Goal: Task Accomplishment & Management: Use online tool/utility

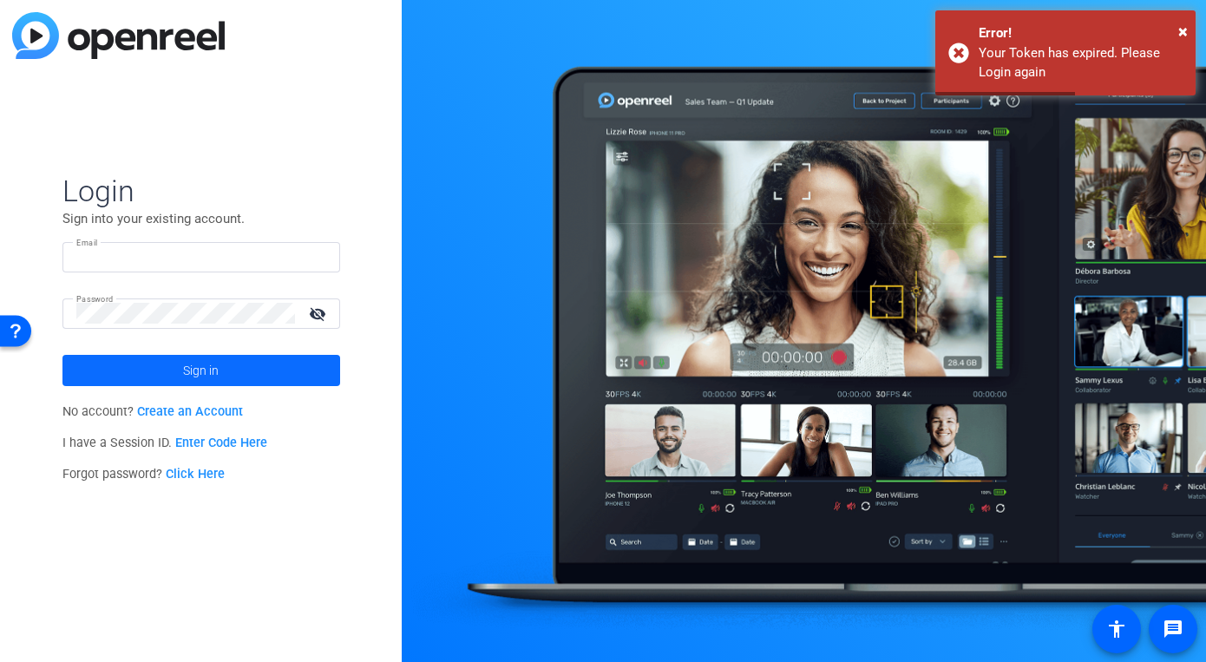
type input "[EMAIL_ADDRESS][DOMAIN_NAME]"
click at [204, 367] on span "Sign in" at bounding box center [201, 370] width 36 height 43
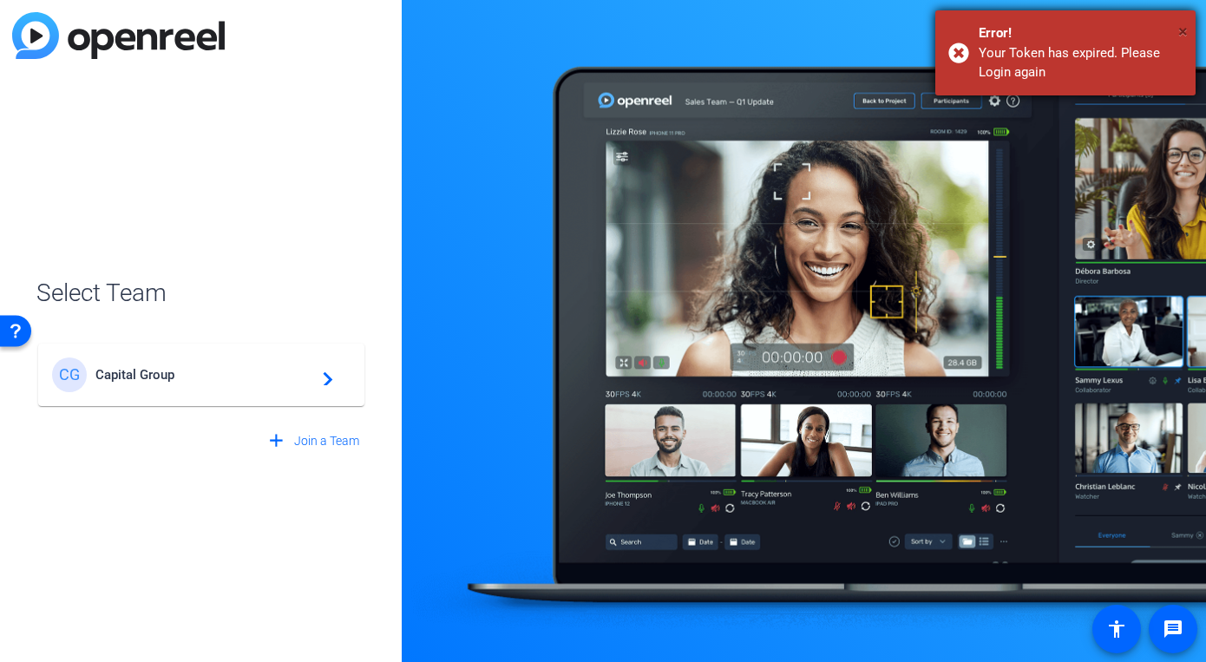
click at [1181, 29] on span "×" at bounding box center [1183, 31] width 10 height 21
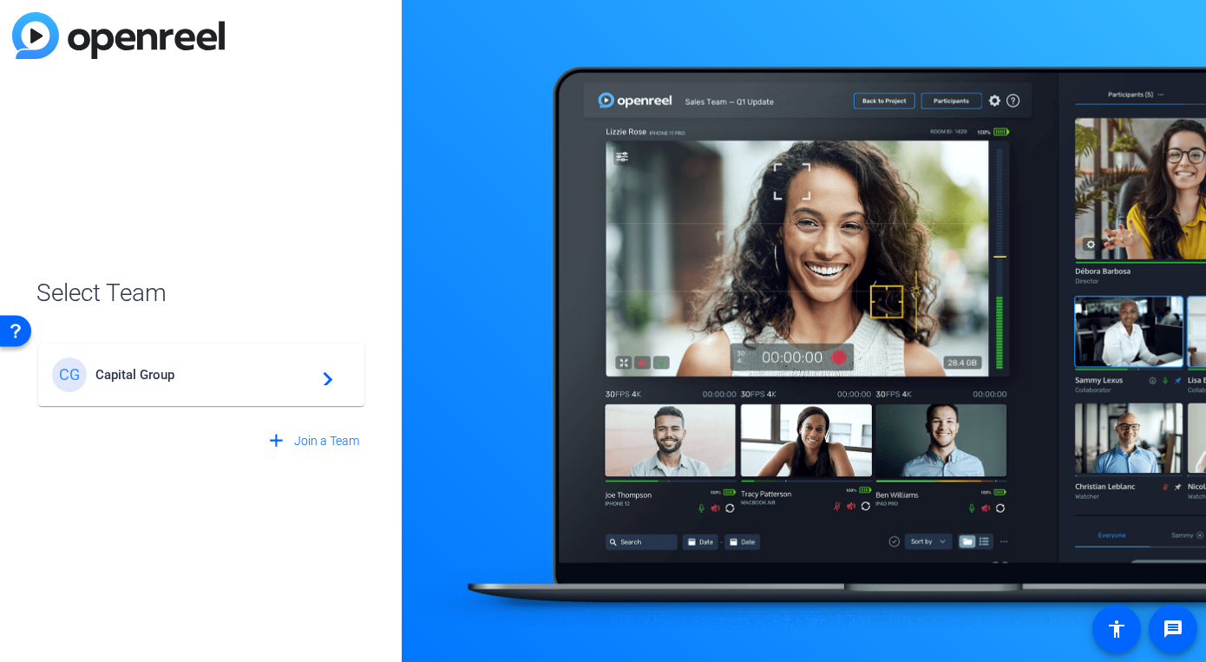
click at [262, 377] on span "Capital Group" at bounding box center [203, 375] width 217 height 16
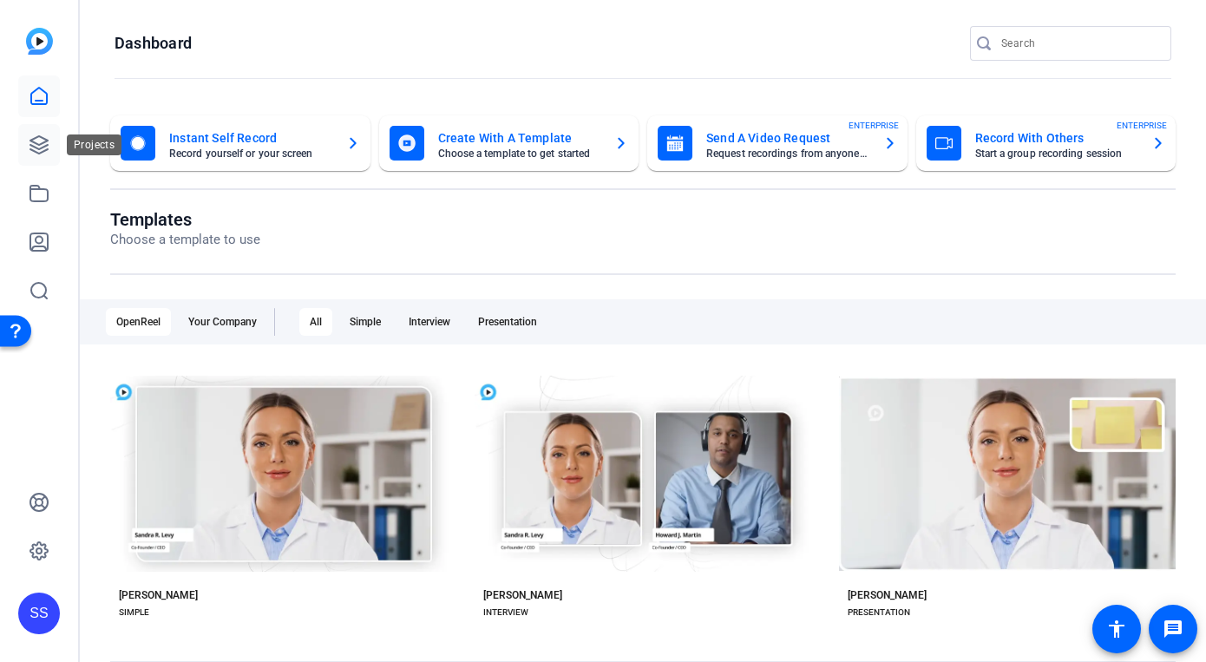
click at [38, 153] on icon at bounding box center [38, 144] width 17 height 17
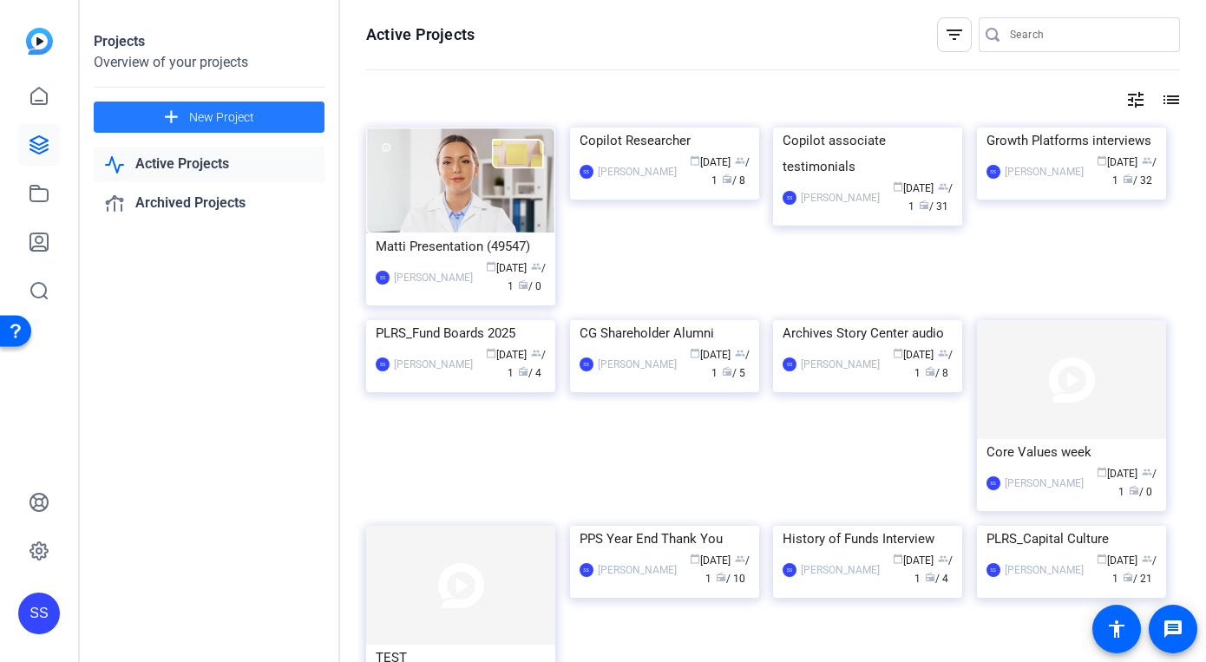
click at [213, 126] on span "New Project" at bounding box center [221, 117] width 65 height 18
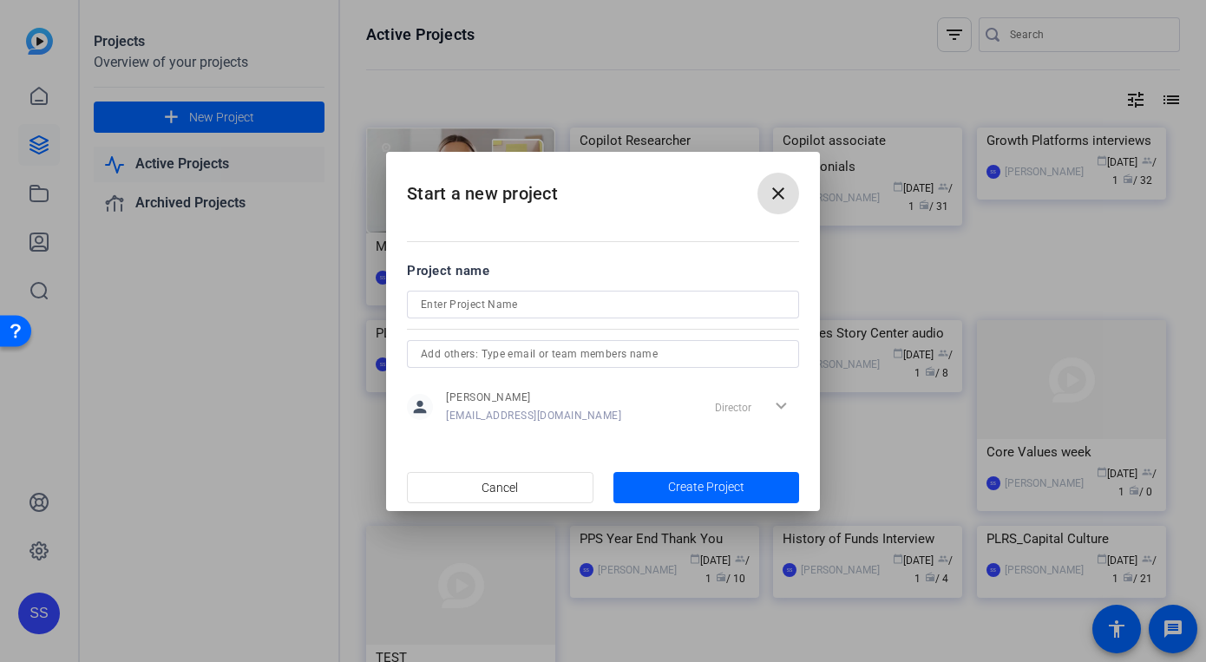
click at [445, 303] on input at bounding box center [603, 304] width 364 height 21
type input "PLRS - WE video"
click at [675, 487] on span "Create Project" at bounding box center [706, 487] width 76 height 18
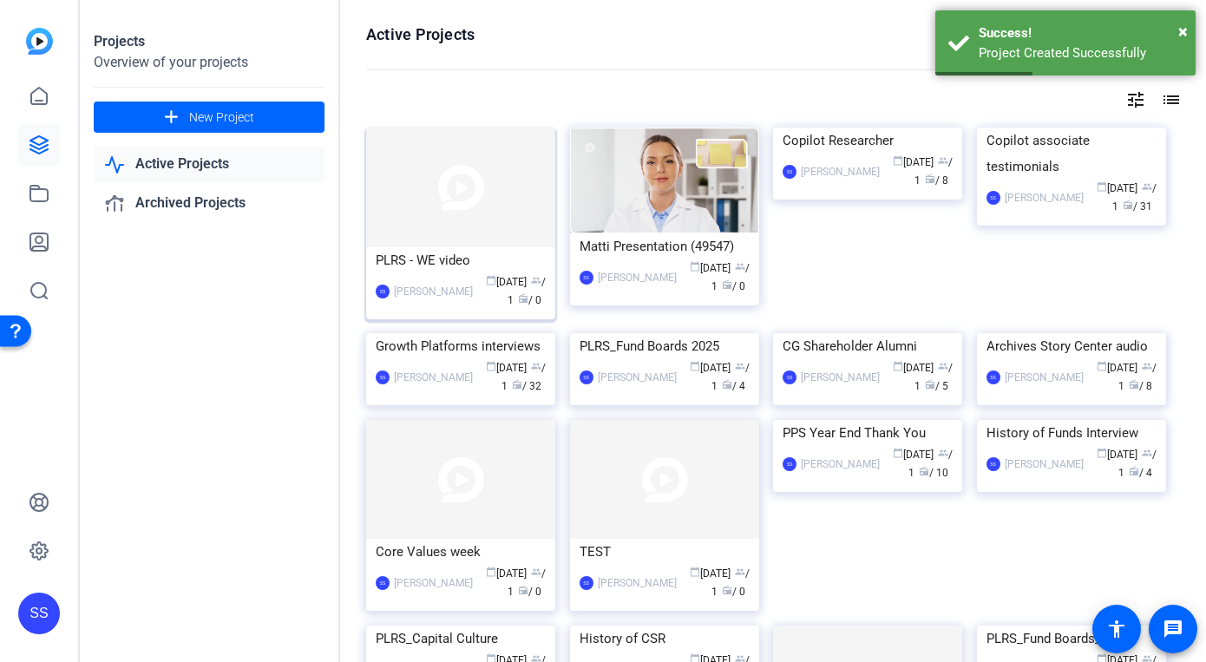
click at [493, 240] on img at bounding box center [460, 188] width 189 height 120
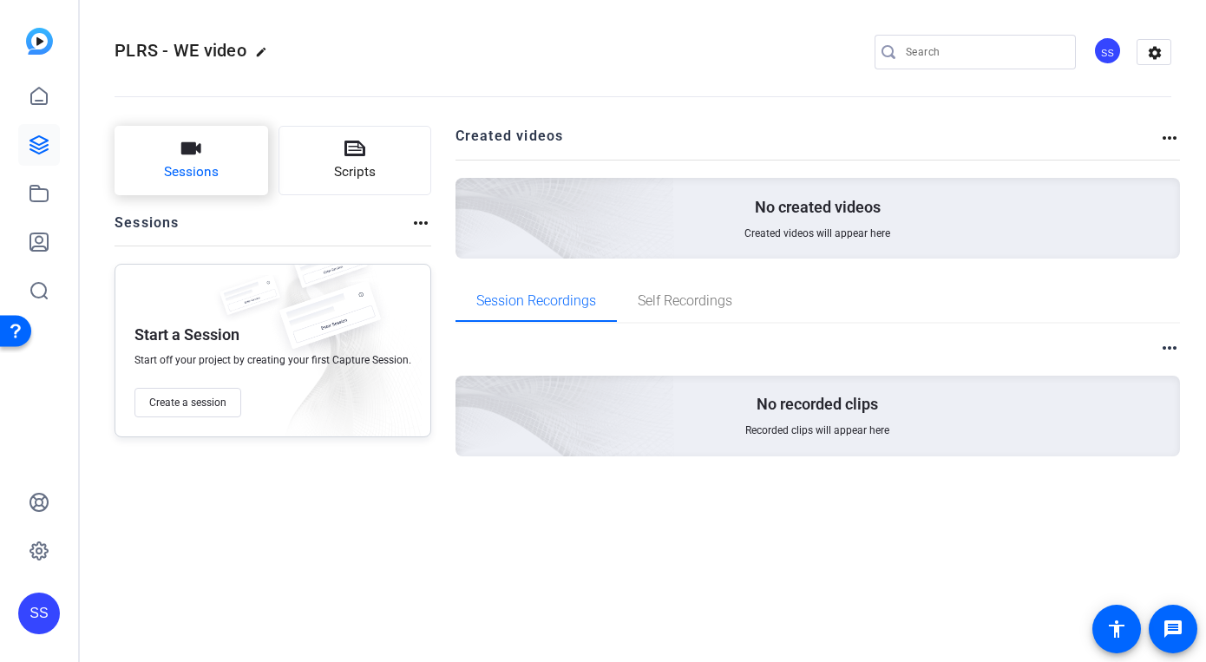
click at [198, 173] on span "Sessions" at bounding box center [191, 172] width 55 height 20
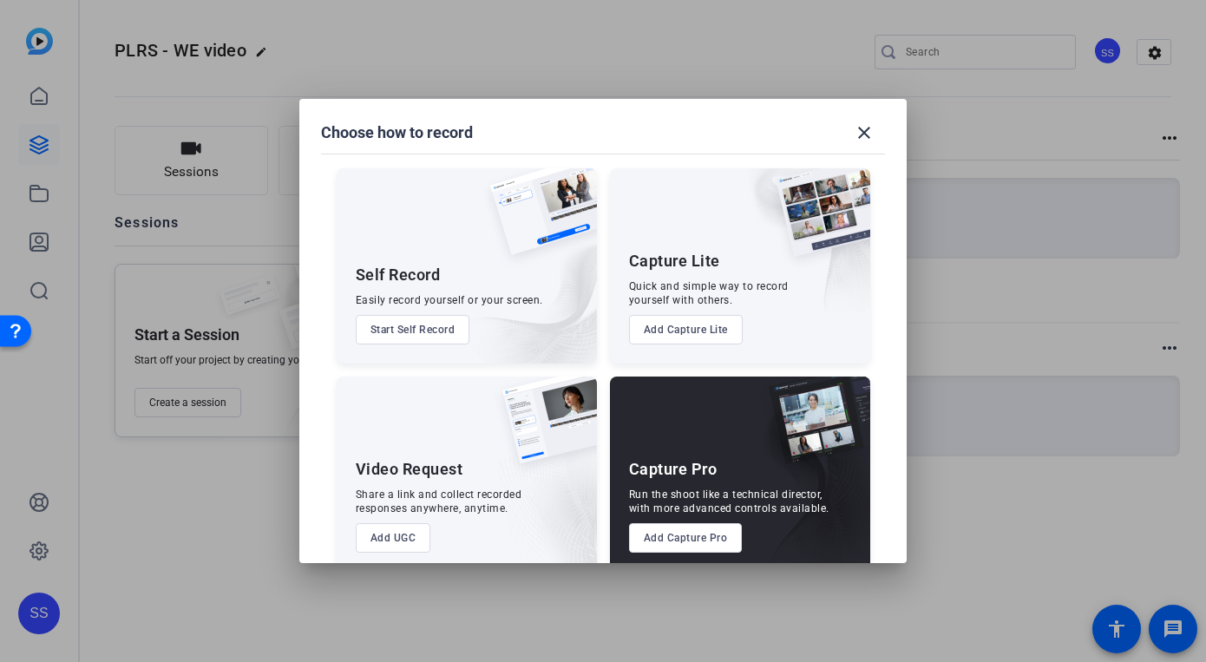
click at [669, 540] on button "Add Capture Pro" at bounding box center [686, 537] width 114 height 29
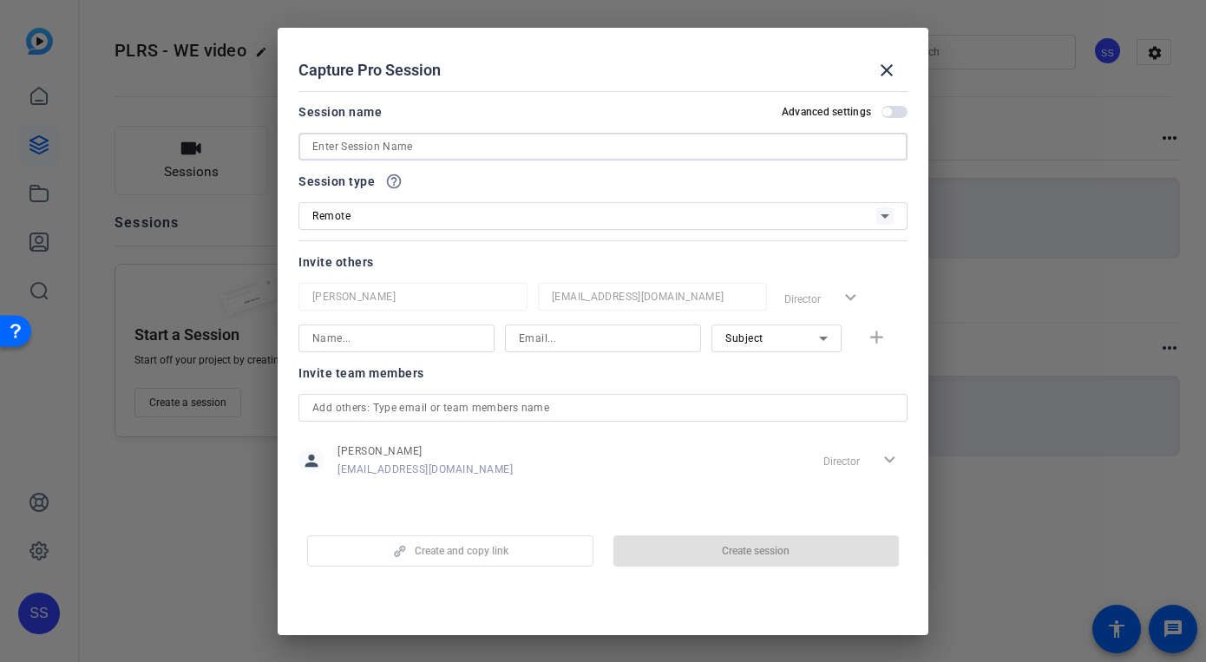
click at [498, 149] on input at bounding box center [602, 146] width 581 height 21
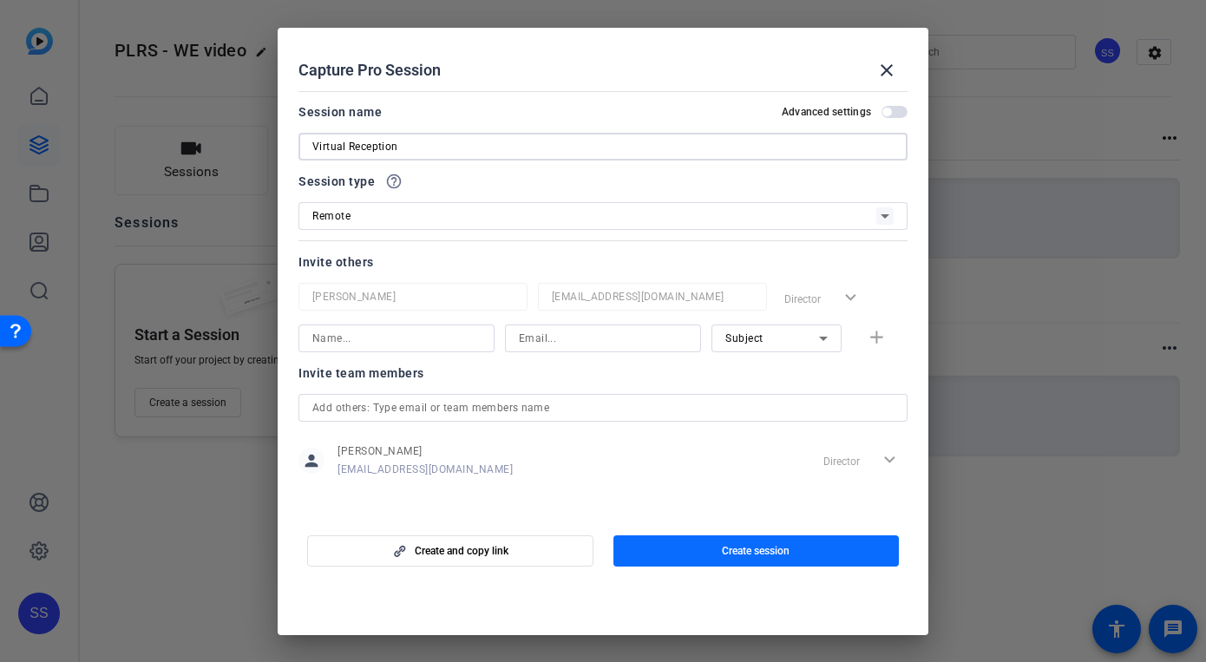
type input "Virtual Reception"
click at [696, 553] on span "button" at bounding box center [756, 551] width 286 height 42
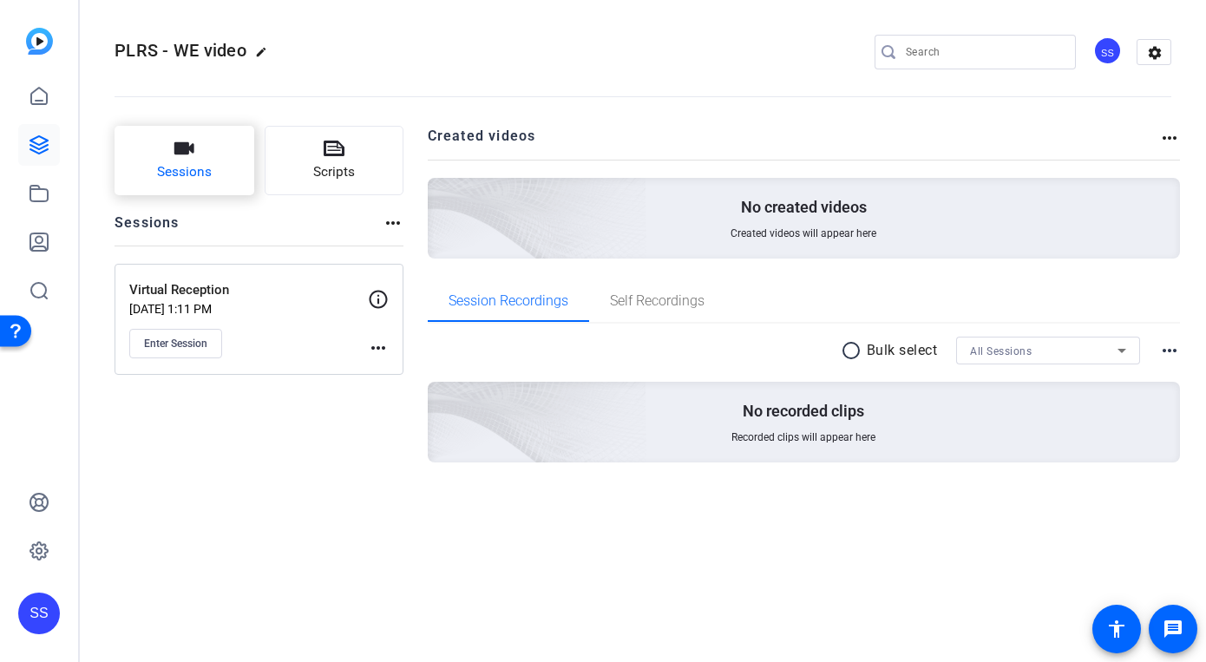
click at [198, 161] on button "Sessions" at bounding box center [184, 160] width 140 height 69
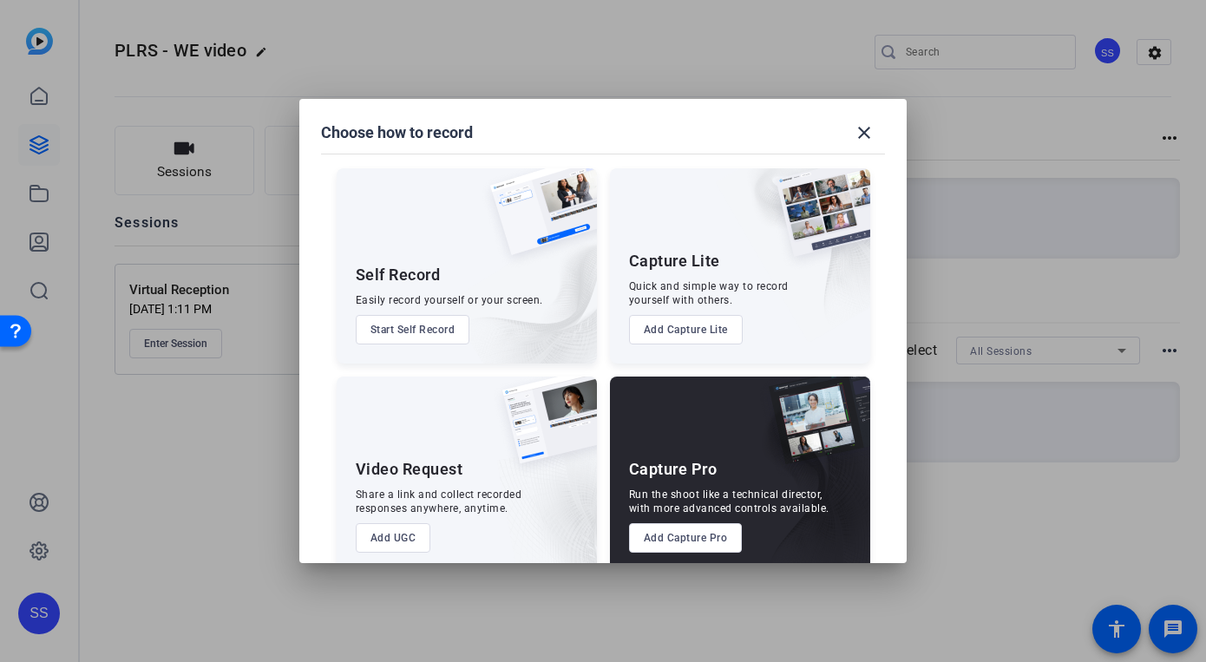
click at [687, 503] on div "Run the shoot like a technical director, with more advanced controls available." at bounding box center [729, 501] width 200 height 28
click at [684, 539] on button "Add Capture Pro" at bounding box center [686, 537] width 114 height 29
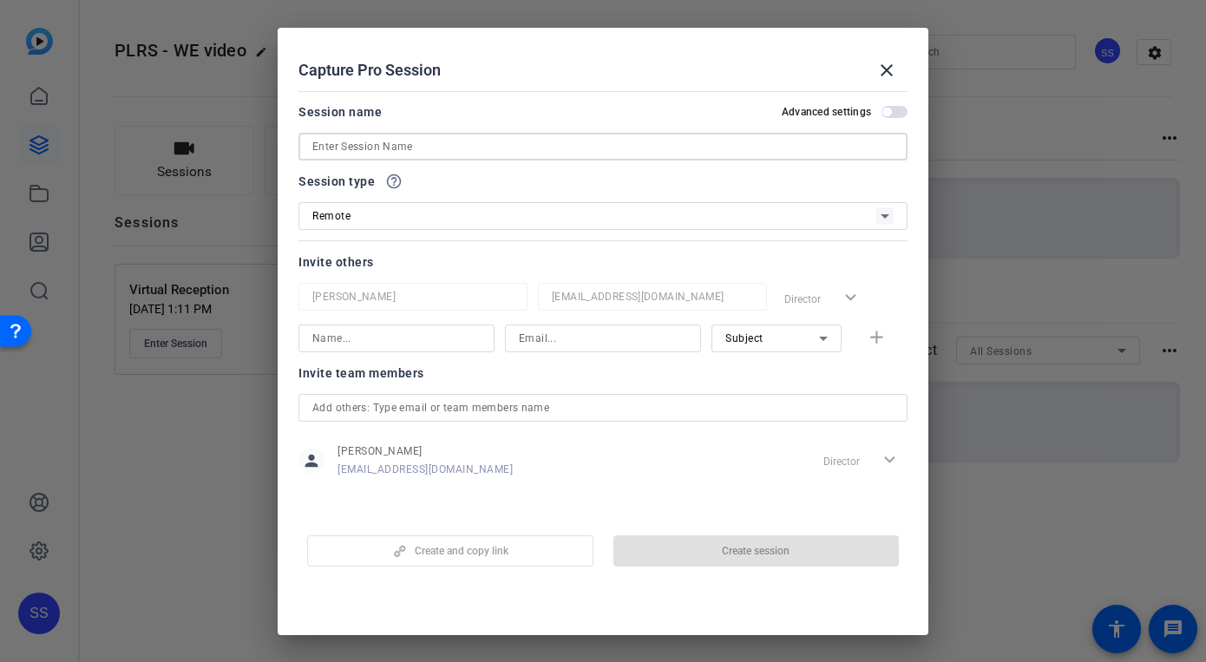
click at [448, 146] on input at bounding box center [602, 146] width 581 height 21
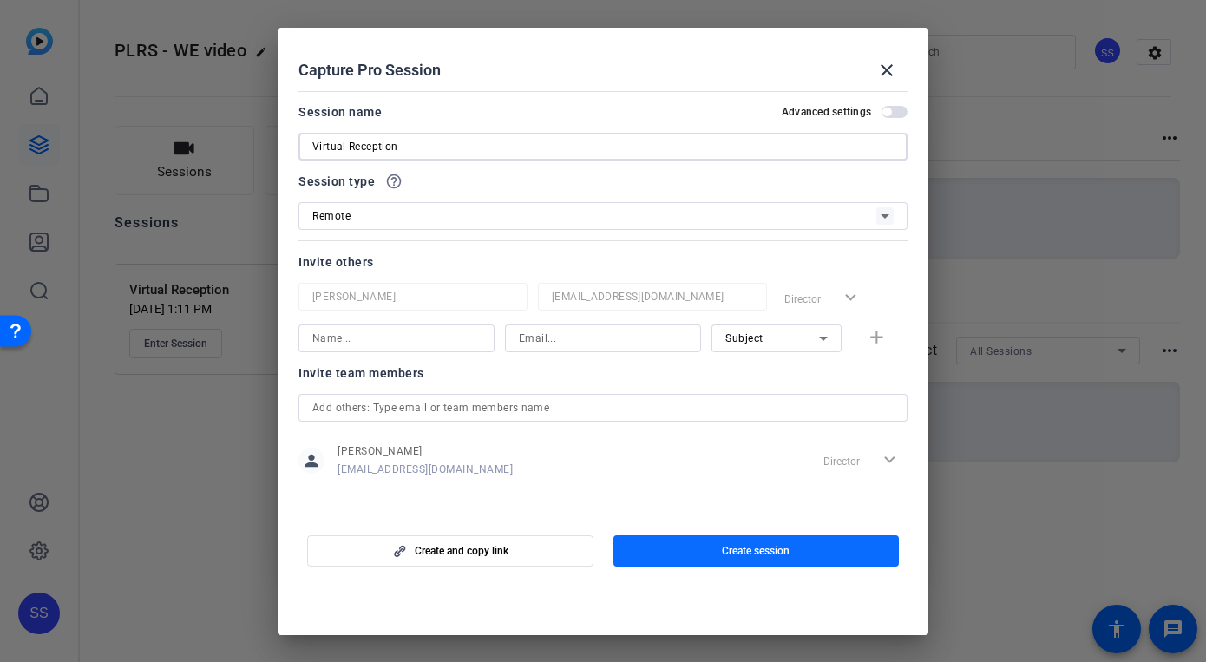
type input "Virtual Reception"
click at [697, 548] on span "button" at bounding box center [756, 551] width 286 height 42
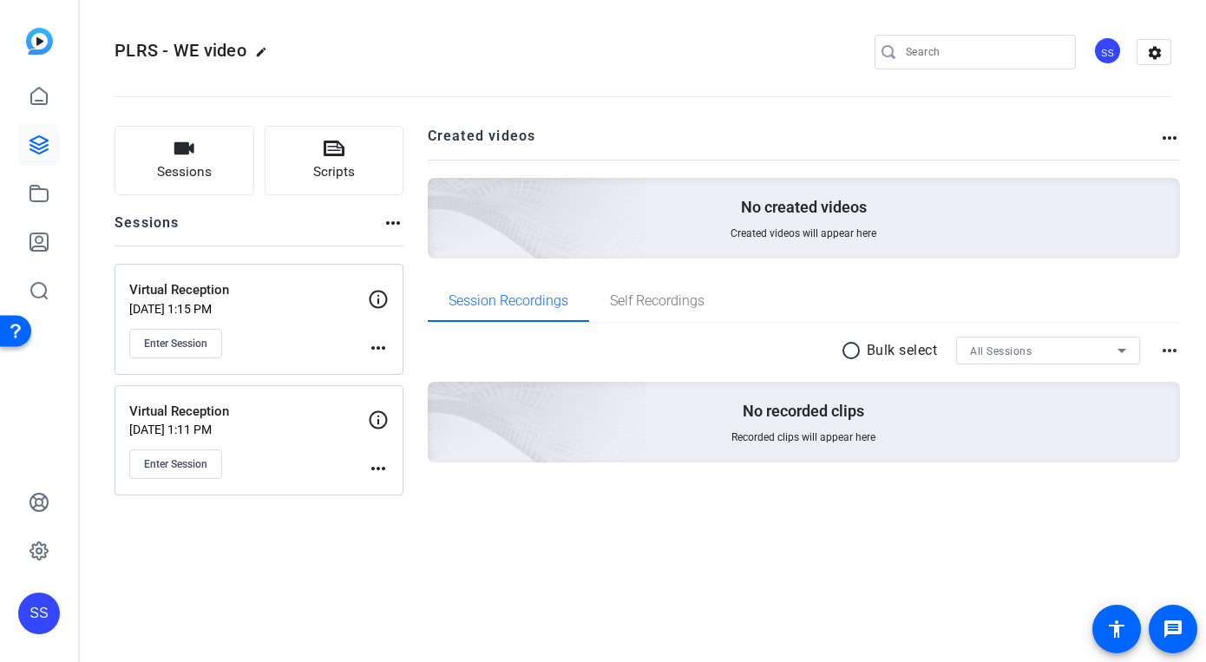
click at [289, 324] on div "Virtual Reception [DATE] 1:15 PM Enter Session" at bounding box center [248, 319] width 239 height 78
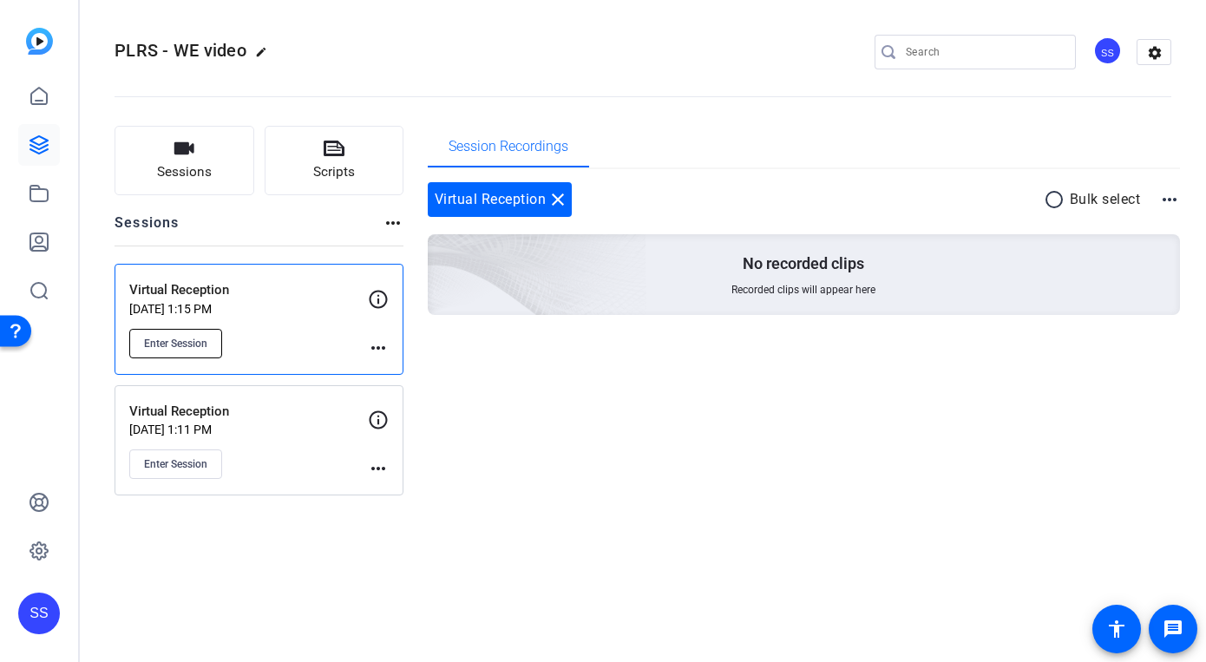
click at [194, 347] on span "Enter Session" at bounding box center [175, 344] width 63 height 14
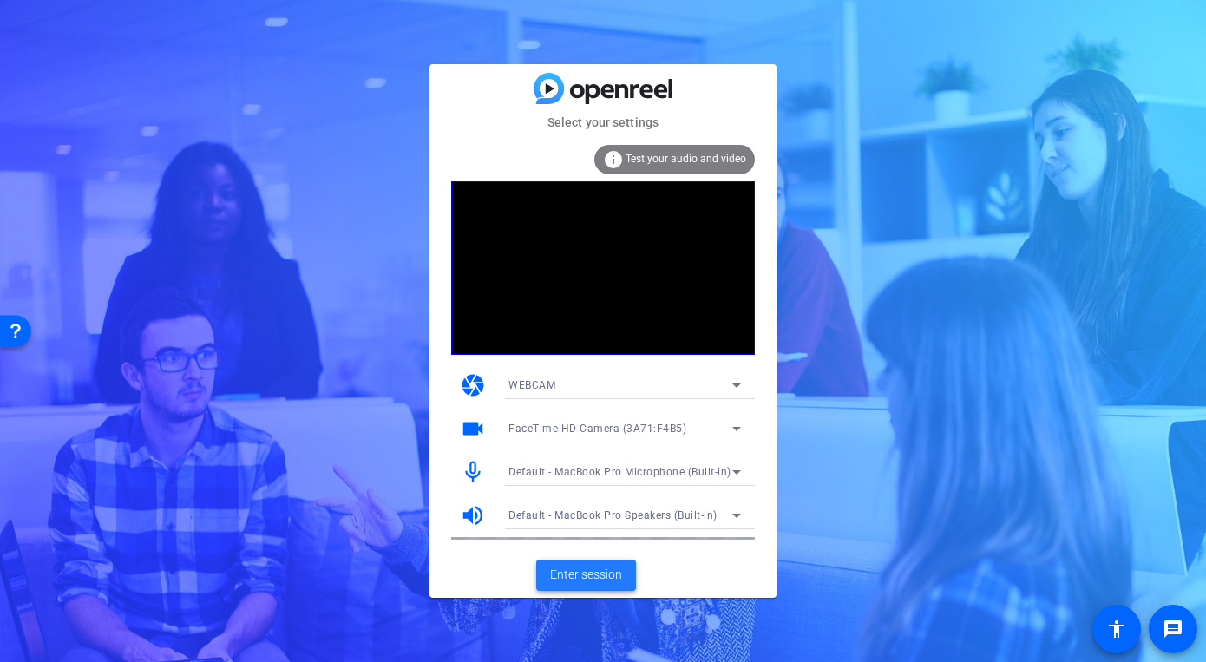
click at [574, 574] on span "Enter session" at bounding box center [586, 575] width 72 height 18
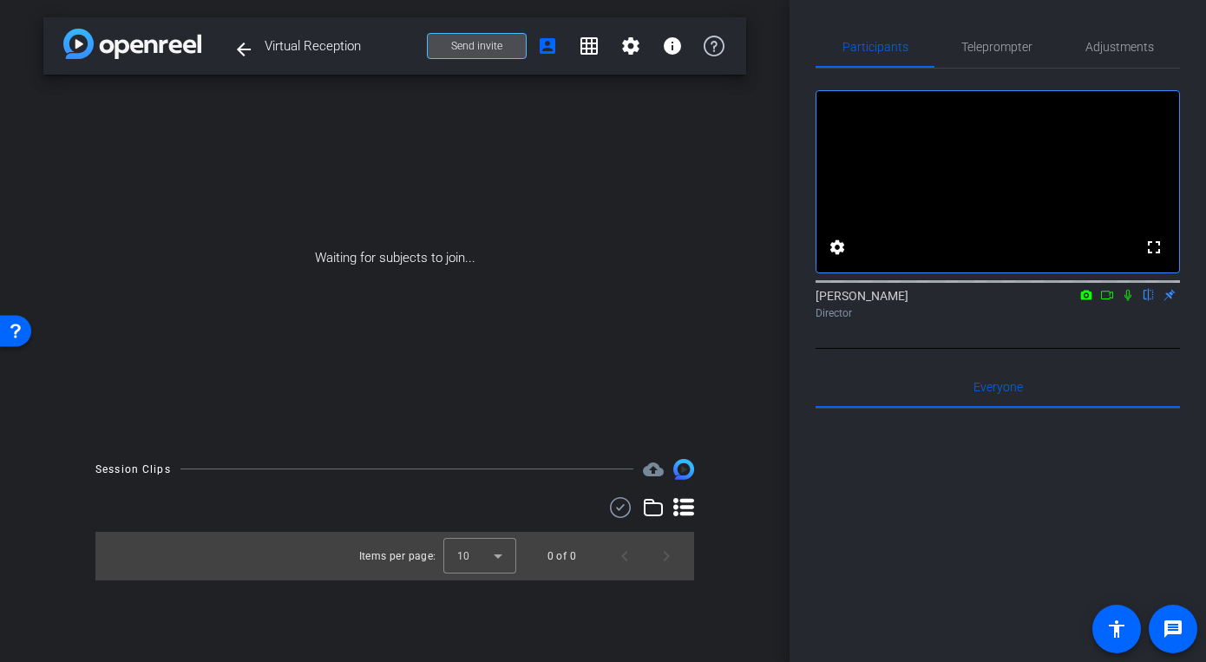
click at [512, 48] on span at bounding box center [477, 46] width 98 height 42
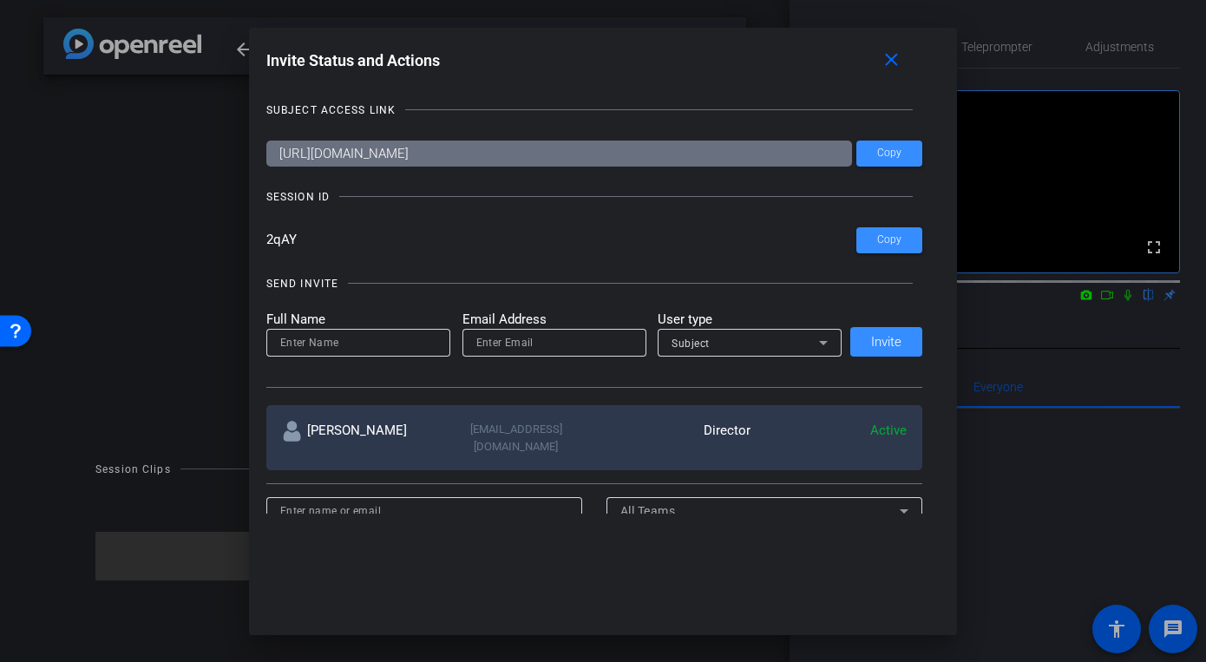
drag, startPoint x: 305, startPoint y: 238, endPoint x: 254, endPoint y: 238, distance: 51.2
click at [254, 238] on div "Invite Status and Actions close SUBJECT ACCESS LINK https://capture.openreel.co…" at bounding box center [603, 280] width 709 height 504
click at [892, 149] on span "Copy" at bounding box center [889, 153] width 24 height 13
click at [242, 51] on div at bounding box center [603, 331] width 1206 height 662
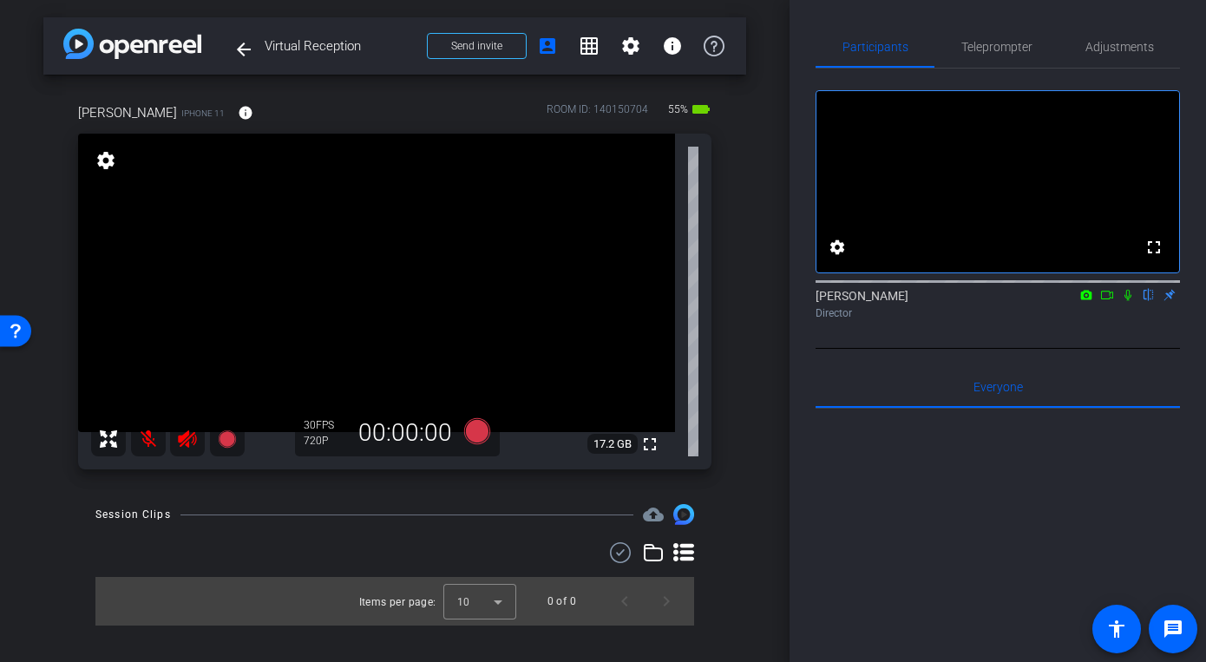
click at [147, 439] on mat-icon at bounding box center [148, 439] width 35 height 35
click at [180, 441] on icon at bounding box center [187, 438] width 18 height 17
click at [226, 441] on icon at bounding box center [226, 438] width 17 height 17
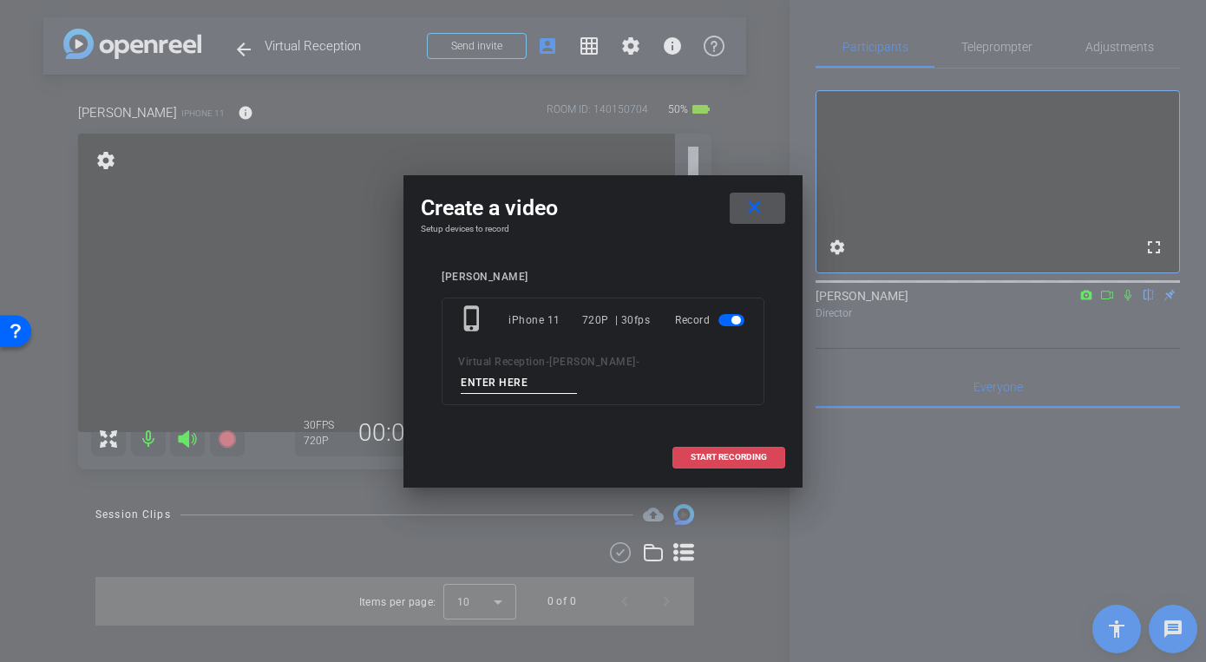
click at [705, 453] on span "START RECORDING" at bounding box center [728, 457] width 76 height 9
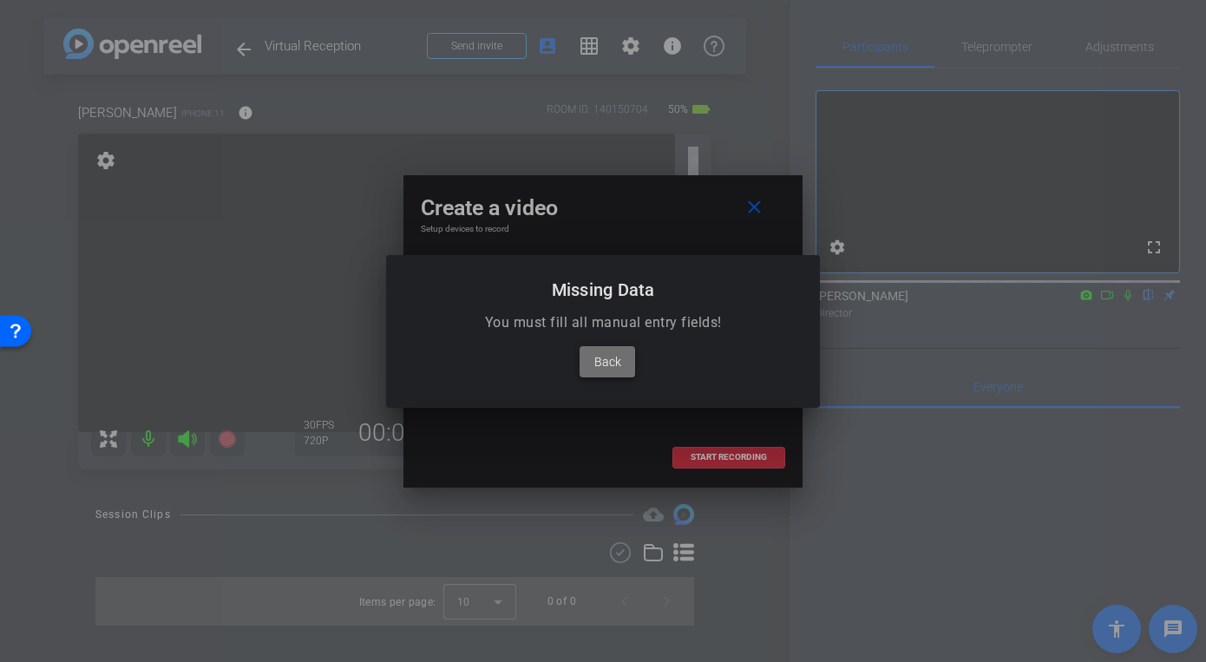
click at [599, 363] on span "Back" at bounding box center [607, 361] width 27 height 21
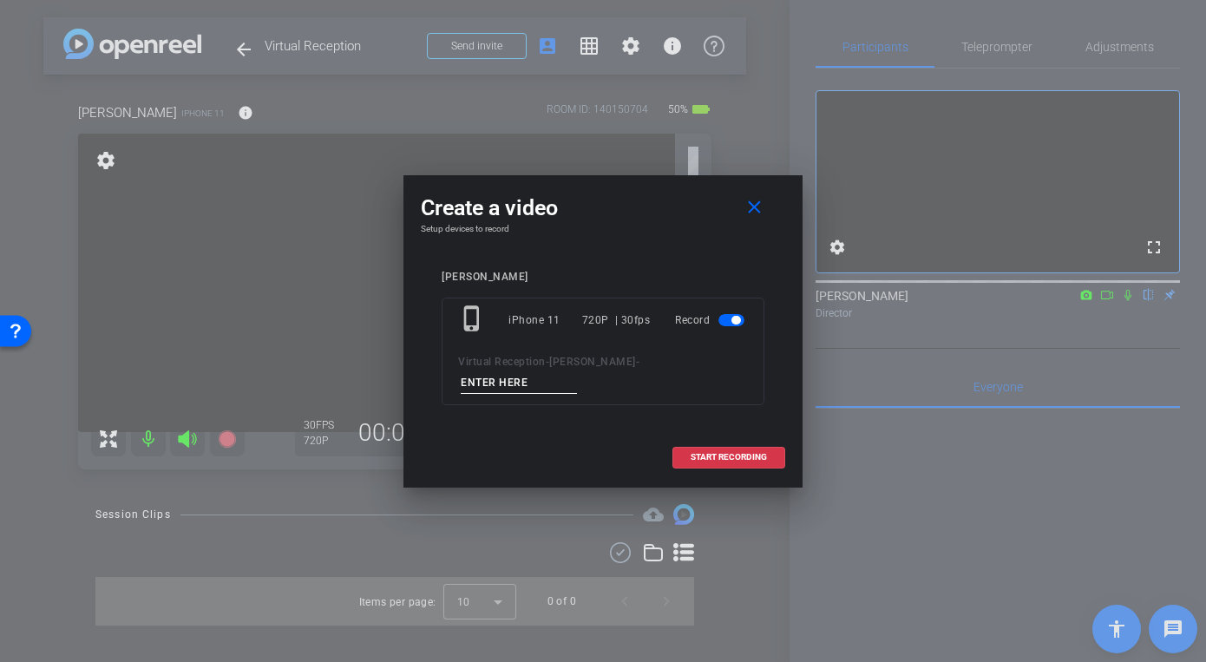
click at [501, 275] on div "Erwin kwawu" at bounding box center [602, 277] width 323 height 13
click at [496, 275] on div "Erwin kwawu" at bounding box center [602, 277] width 323 height 13
click at [513, 276] on div "Erwin kwawu" at bounding box center [602, 277] width 323 height 13
click at [577, 372] on input at bounding box center [519, 383] width 116 height 22
type input "take 1"
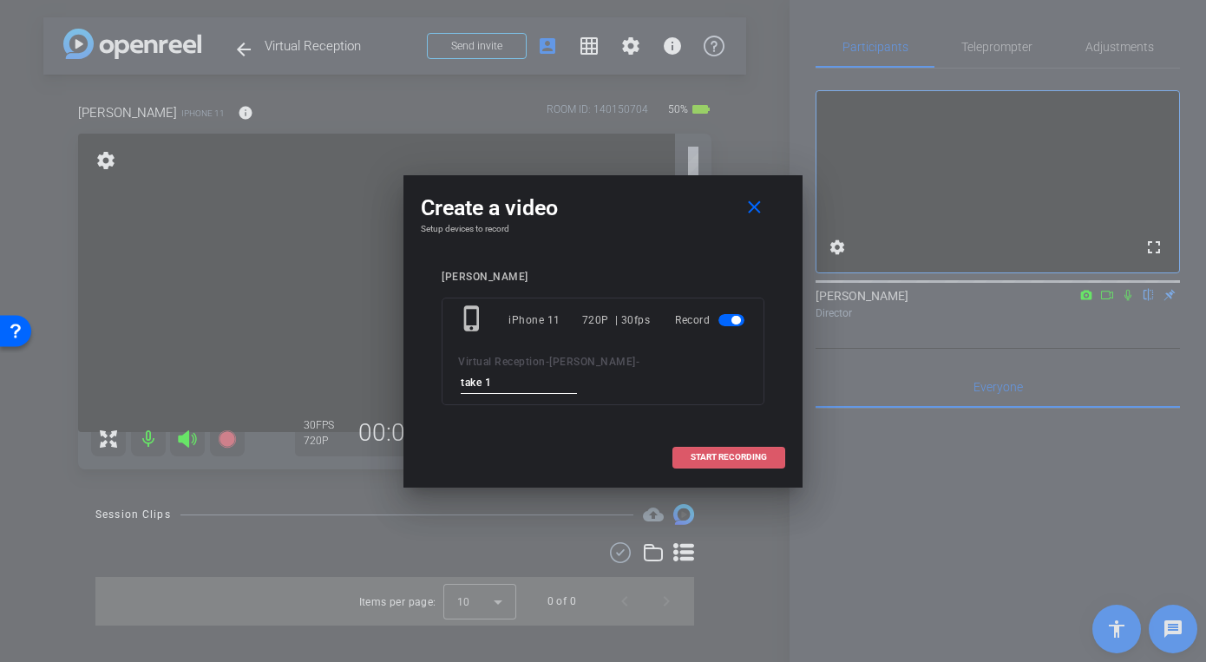
click at [703, 453] on span "START RECORDING" at bounding box center [728, 457] width 76 height 9
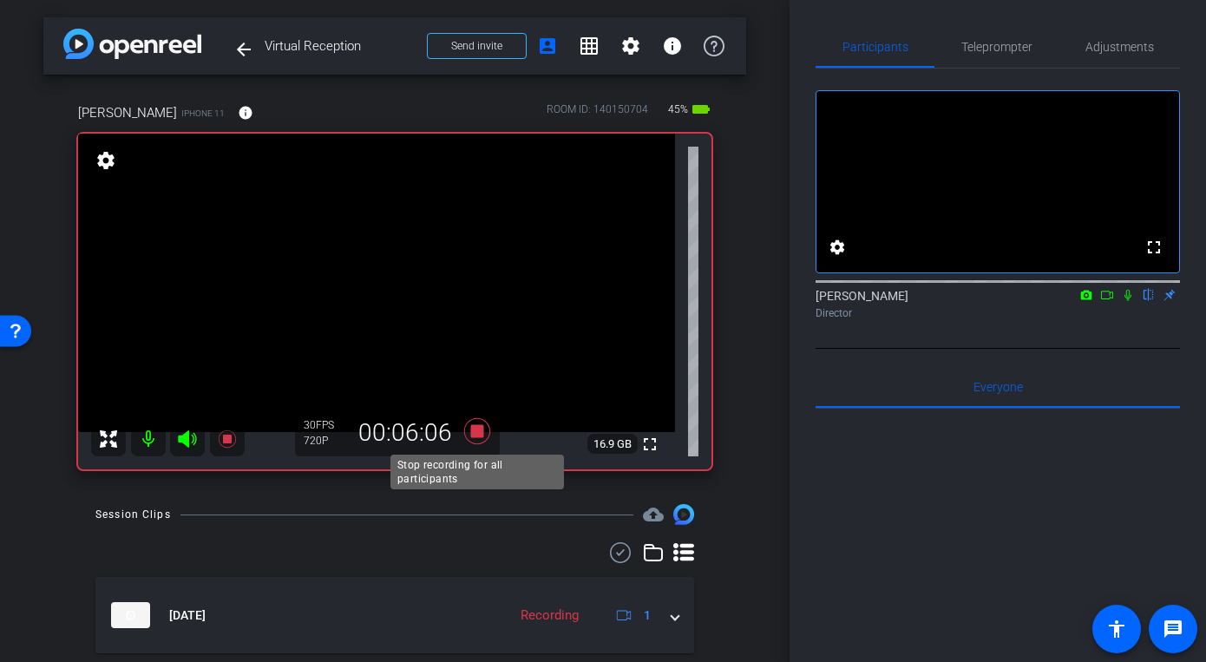
click at [487, 434] on icon at bounding box center [477, 430] width 42 height 31
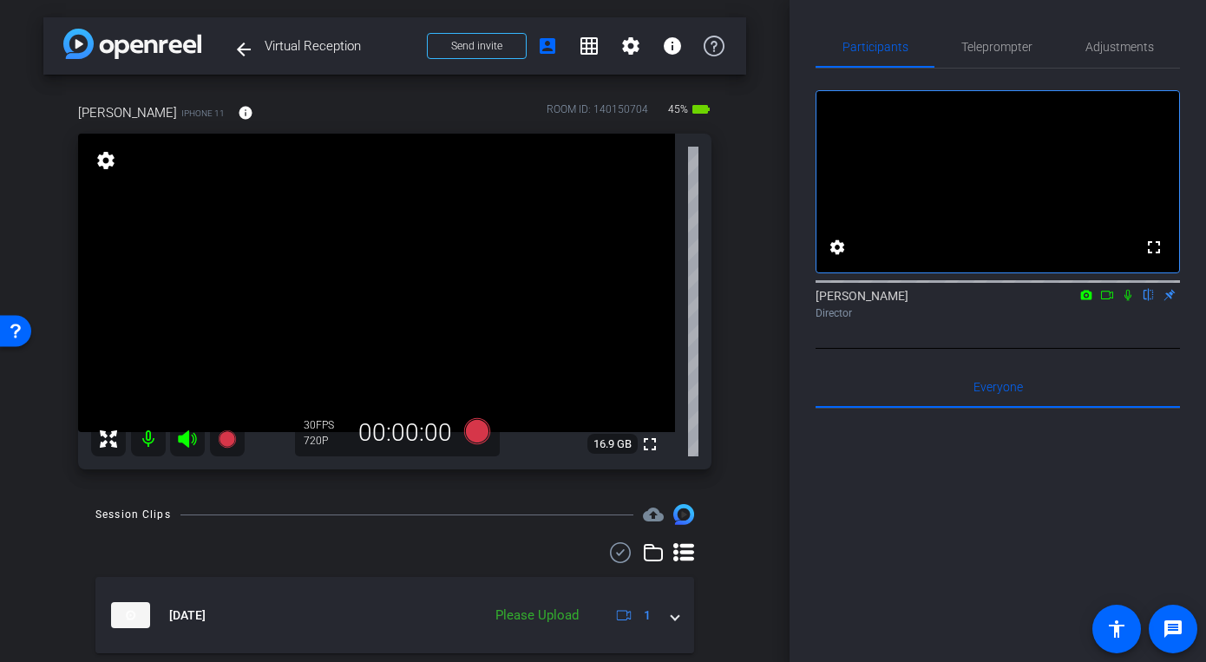
scroll to position [53, 0]
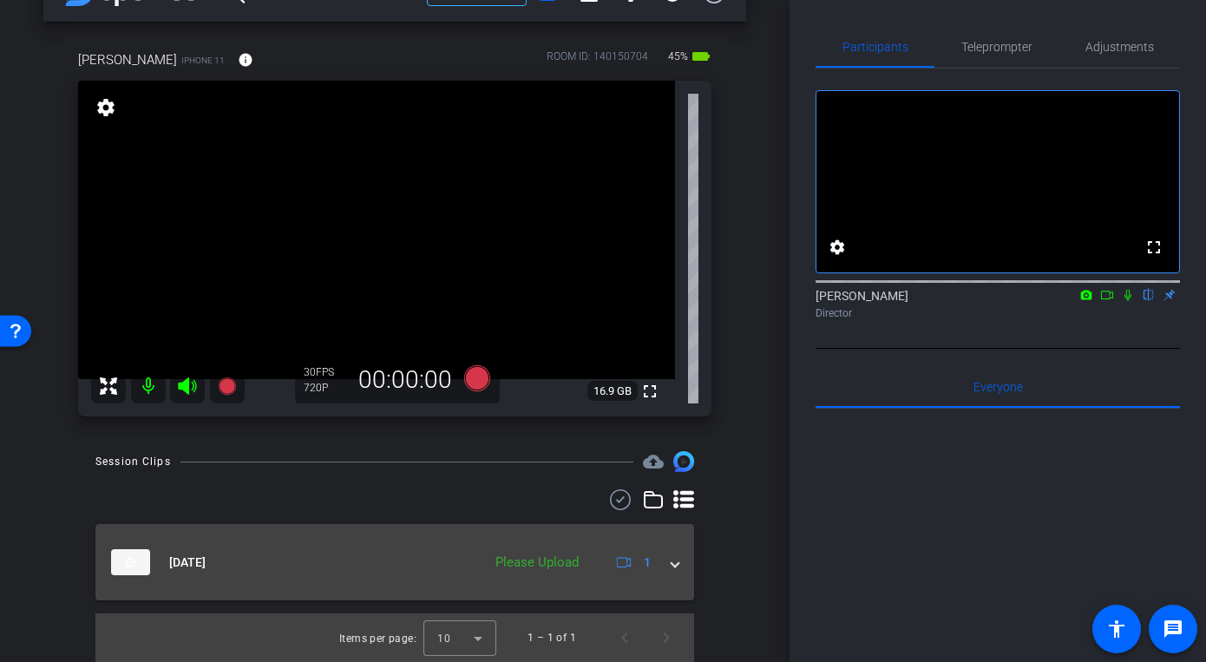
click at [677, 563] on span at bounding box center [674, 562] width 7 height 18
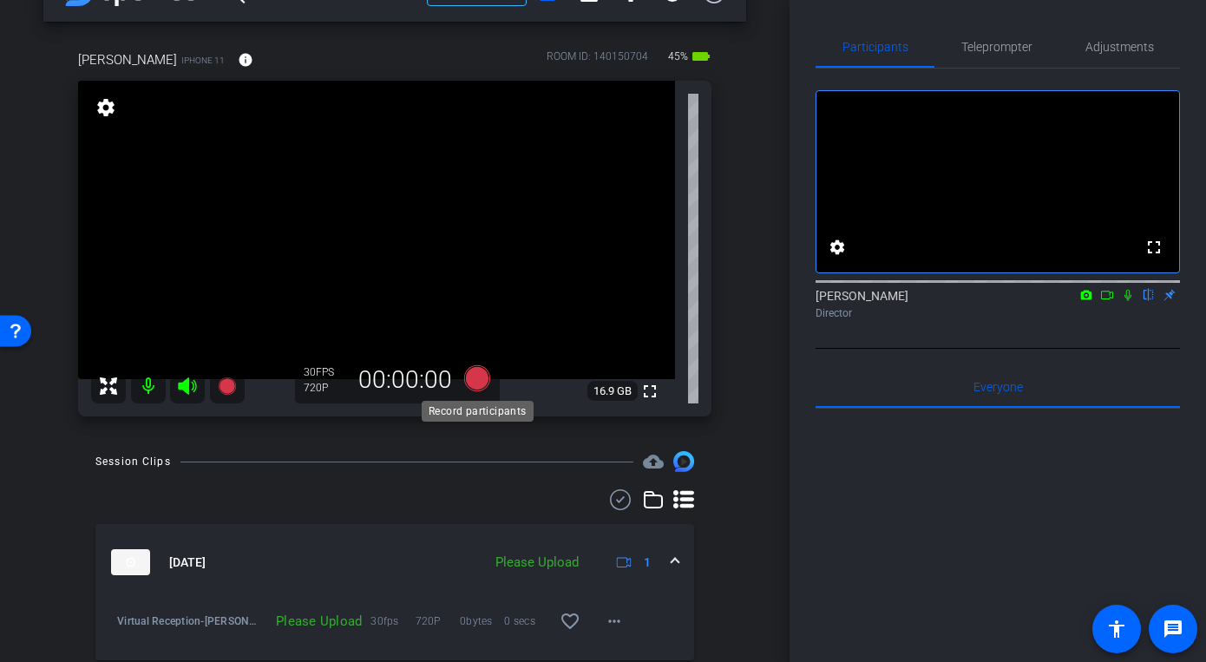
click at [481, 376] on icon at bounding box center [477, 378] width 26 height 26
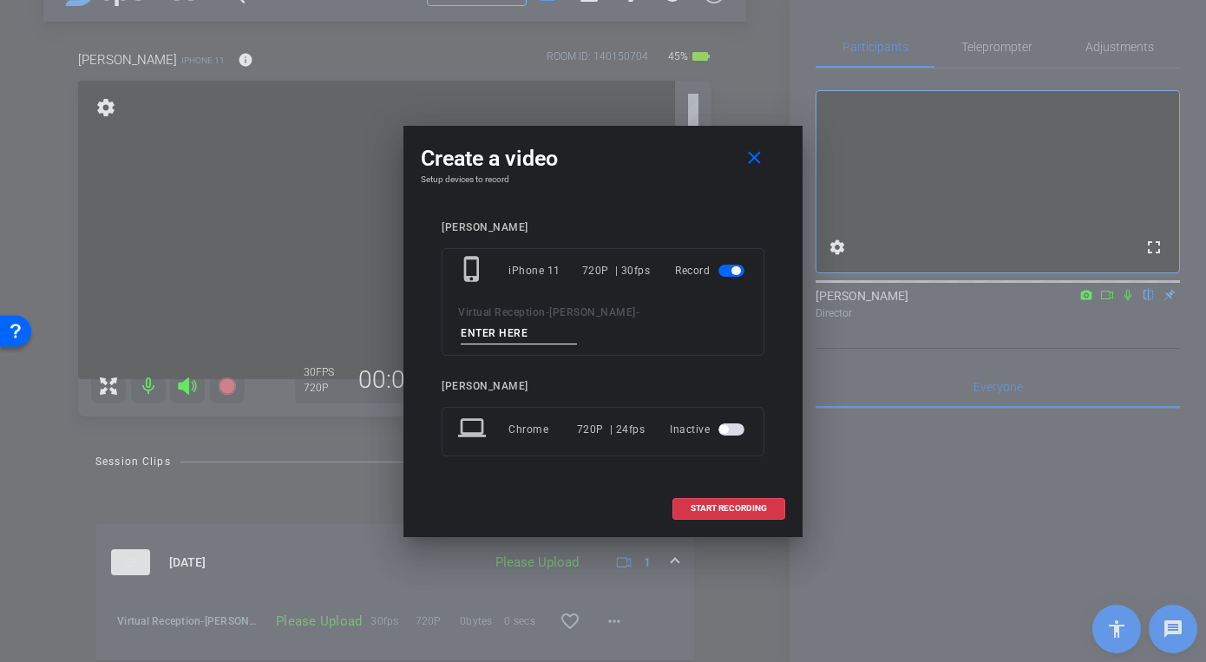
click at [577, 323] on input at bounding box center [519, 334] width 116 height 22
type input "take 2"
click at [709, 504] on span "START RECORDING" at bounding box center [728, 508] width 76 height 9
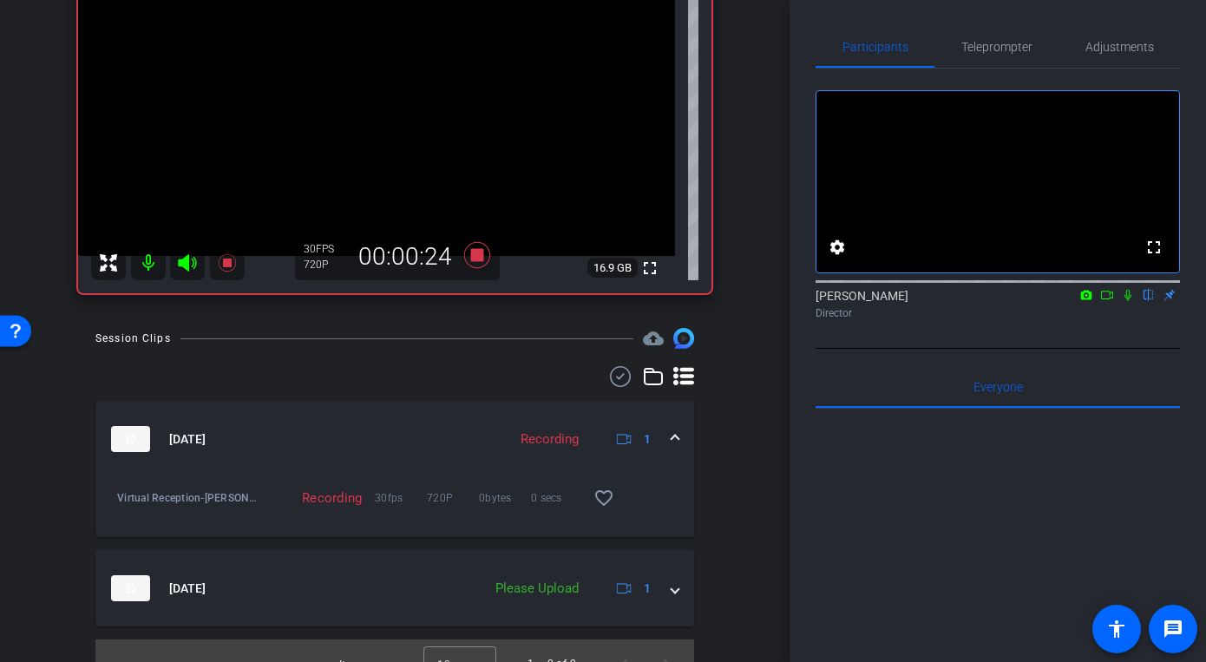
scroll to position [202, 0]
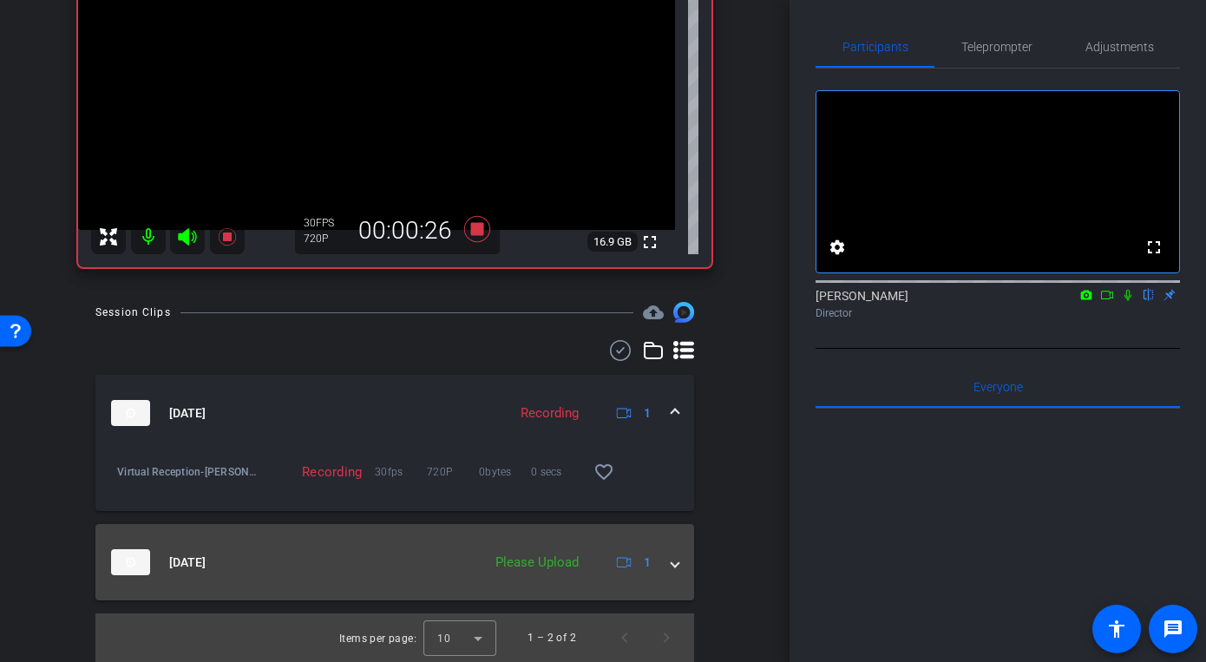
click at [673, 563] on span at bounding box center [674, 562] width 7 height 18
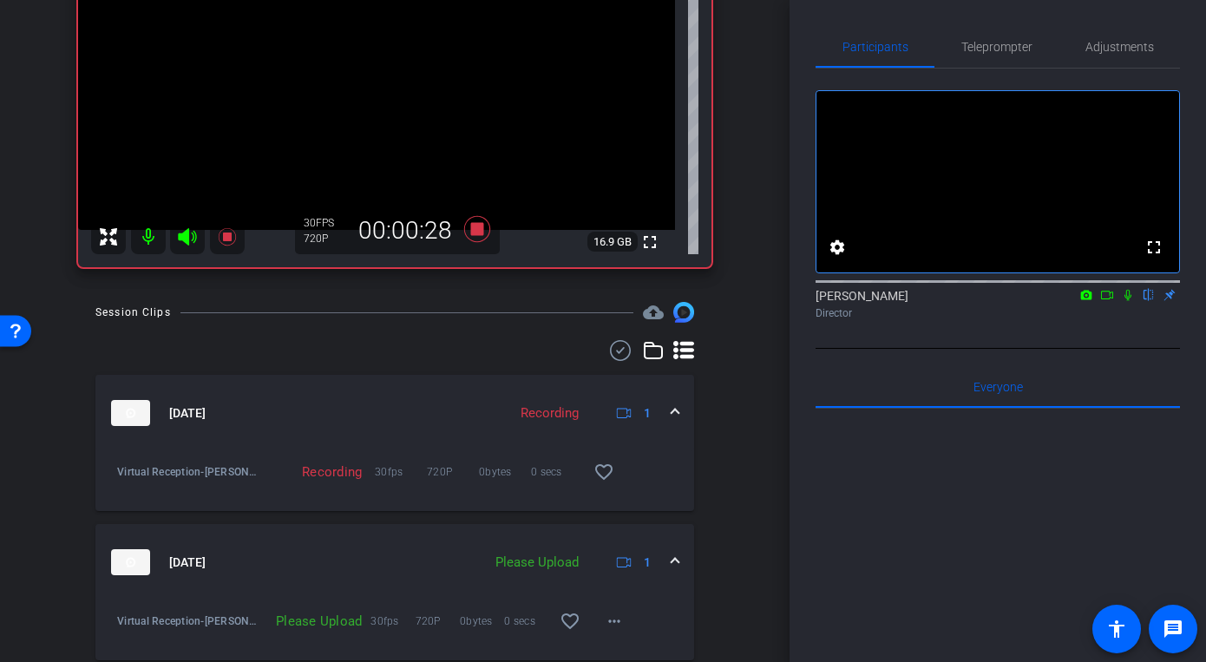
scroll to position [262, 0]
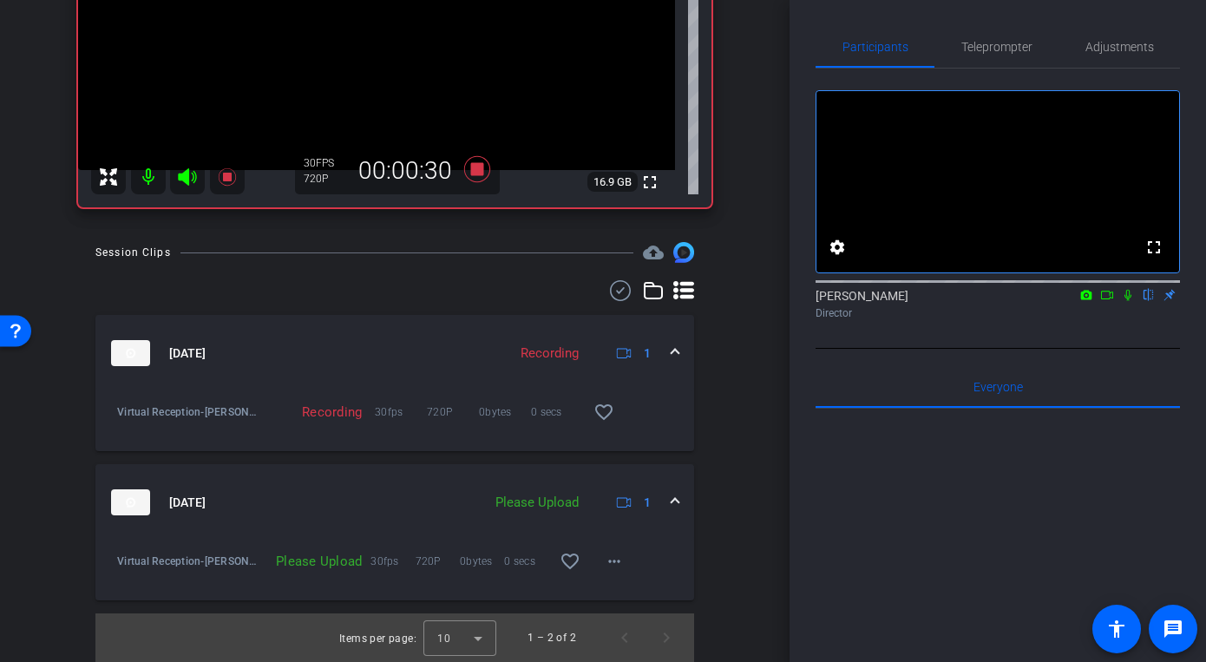
click at [512, 504] on div "Please Upload" at bounding box center [537, 503] width 101 height 20
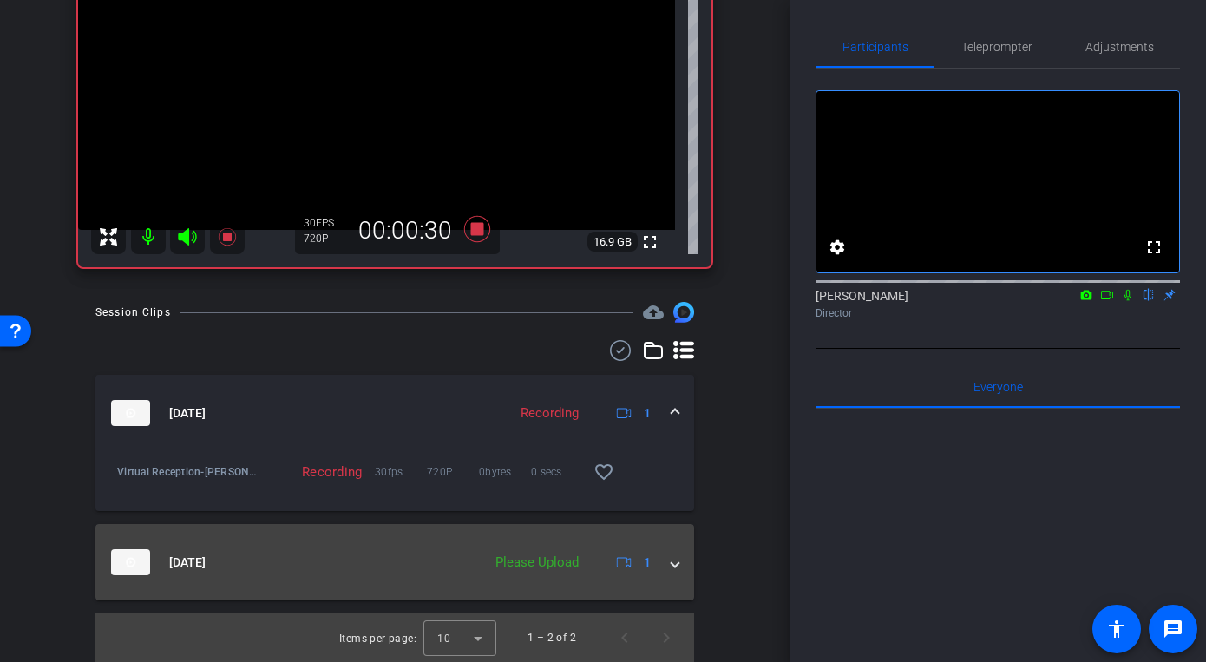
scroll to position [202, 0]
click at [671, 566] on span at bounding box center [674, 562] width 7 height 18
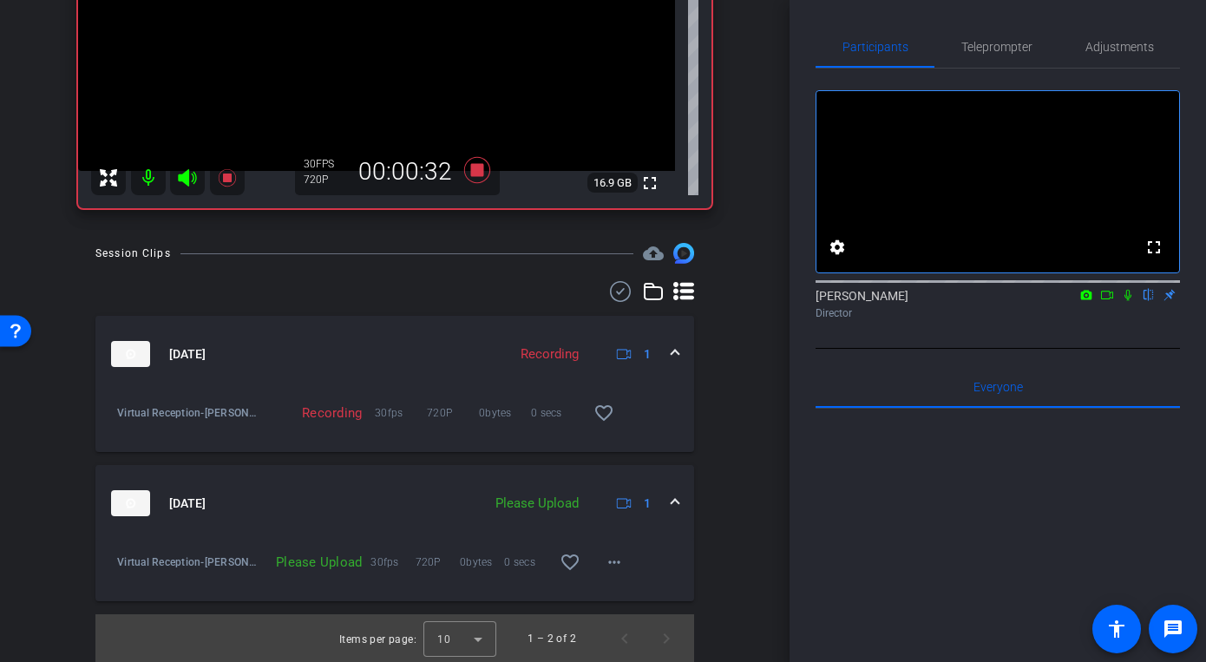
scroll to position [262, 0]
click at [616, 562] on mat-icon "more_horiz" at bounding box center [614, 561] width 21 height 21
click at [631, 603] on span "Upload" at bounding box center [641, 597] width 69 height 21
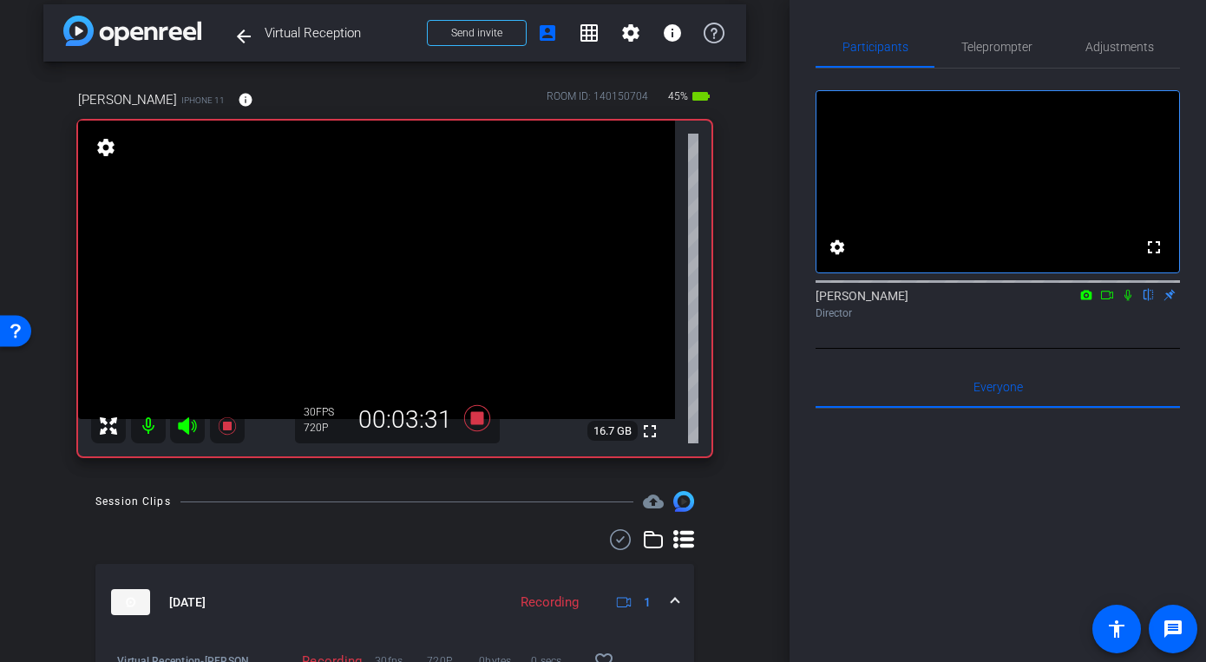
scroll to position [0, 0]
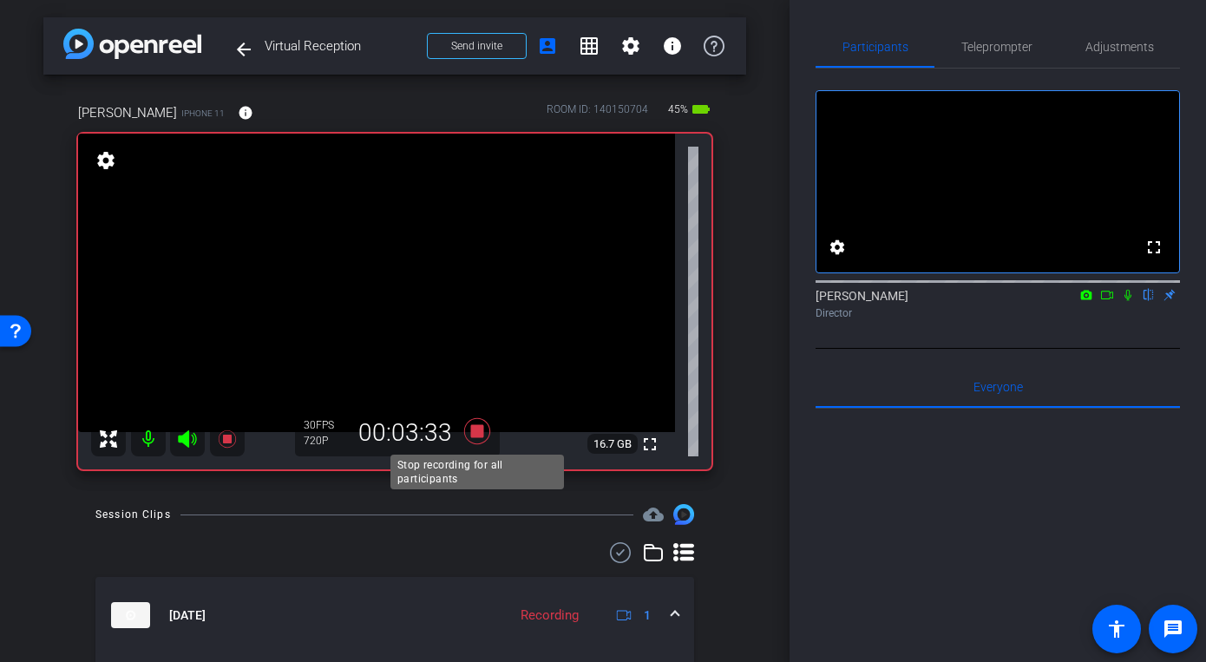
click at [481, 435] on icon at bounding box center [477, 431] width 26 height 26
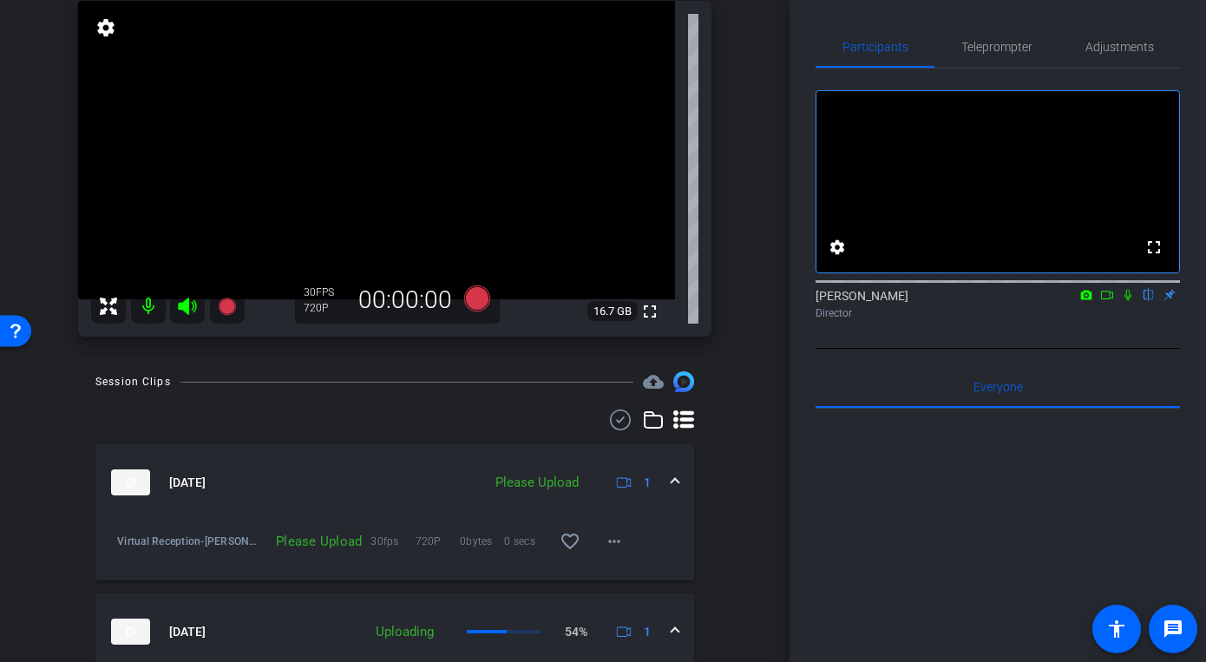
scroll to position [136, 0]
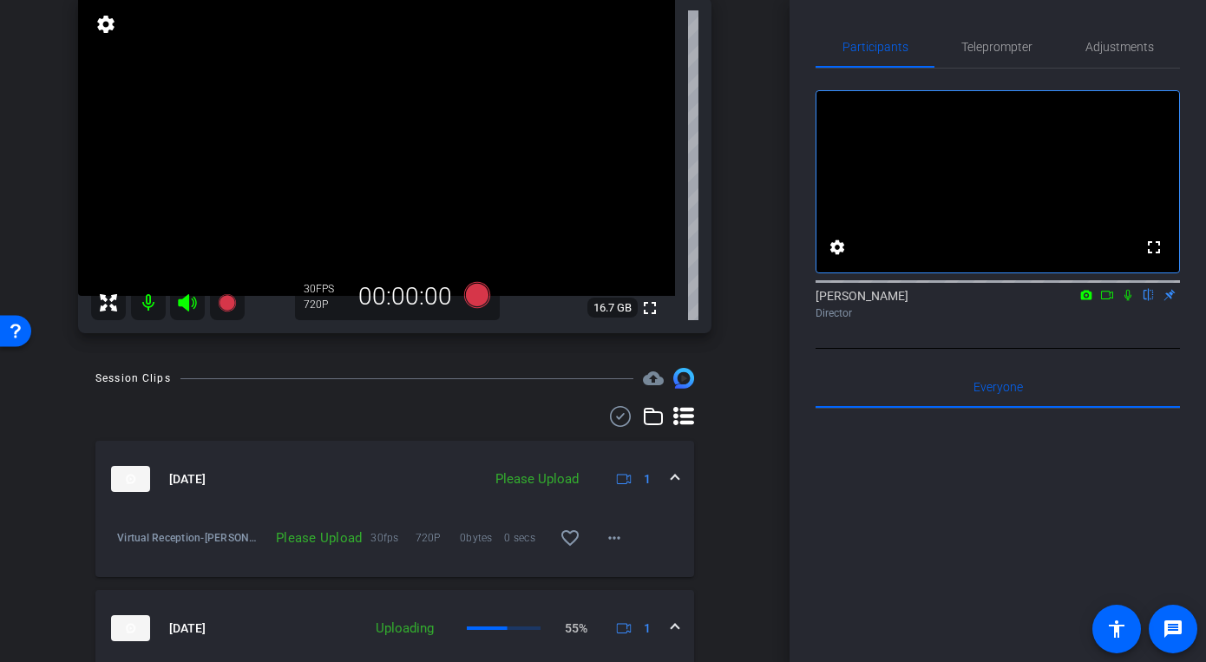
click at [674, 481] on span at bounding box center [674, 479] width 7 height 18
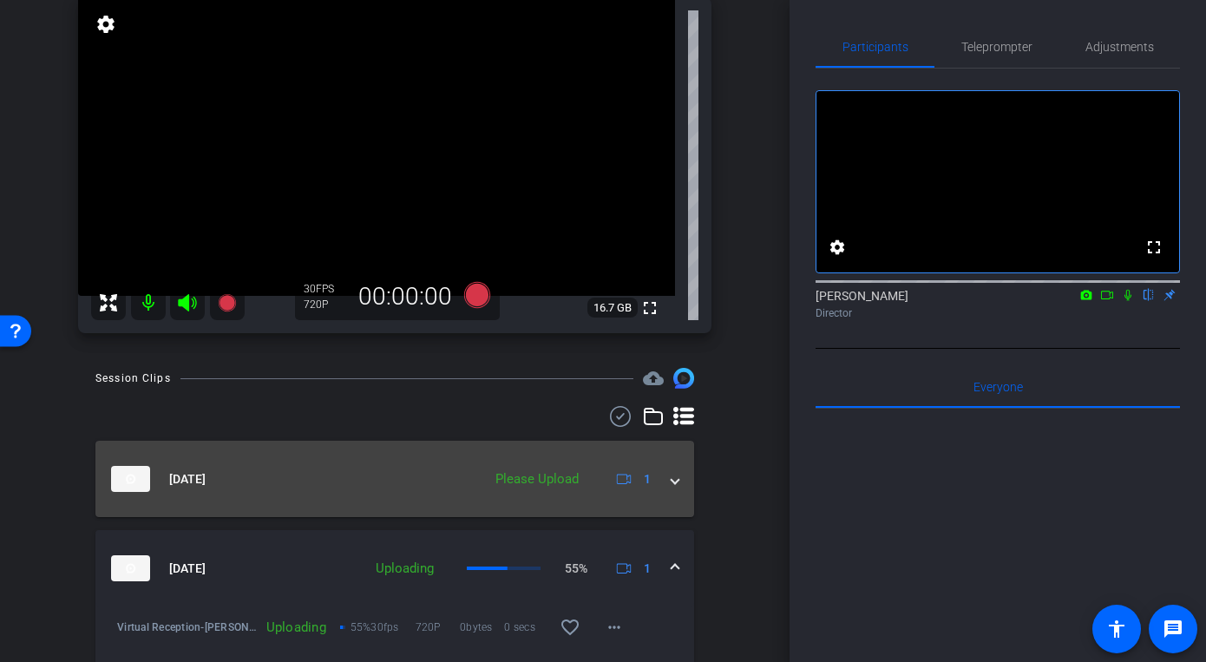
click at [674, 481] on span at bounding box center [674, 479] width 7 height 18
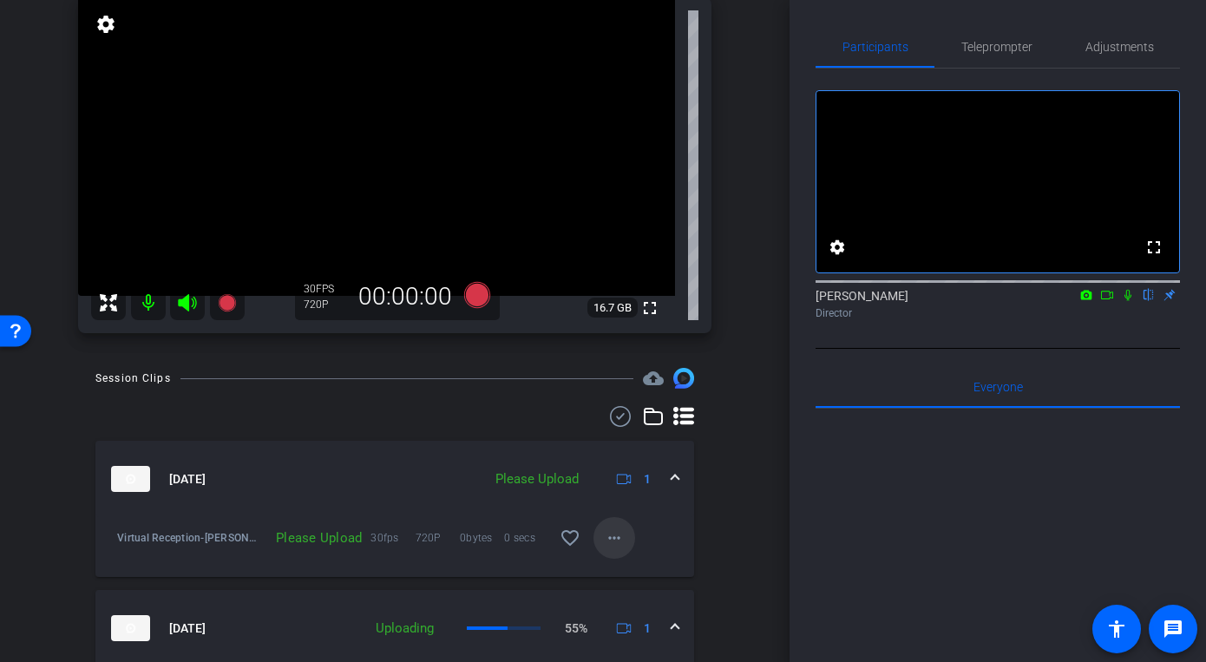
click at [620, 542] on mat-icon "more_horiz" at bounding box center [614, 537] width 21 height 21
click at [635, 572] on span "Upload" at bounding box center [641, 574] width 69 height 21
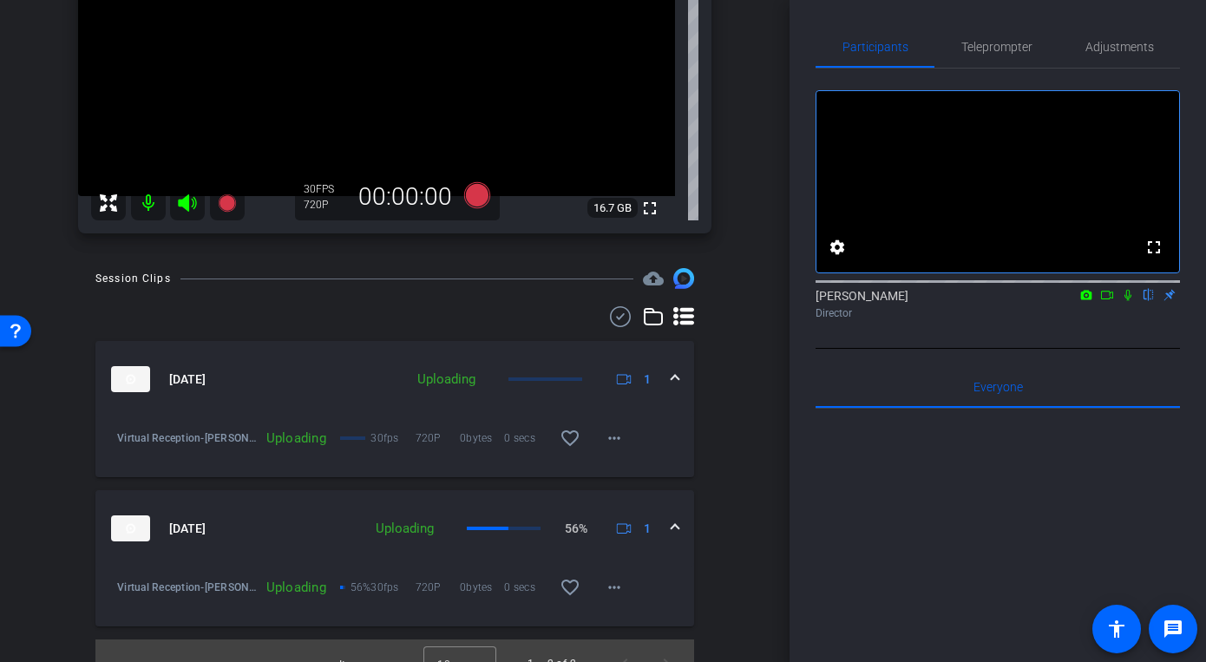
scroll to position [249, 0]
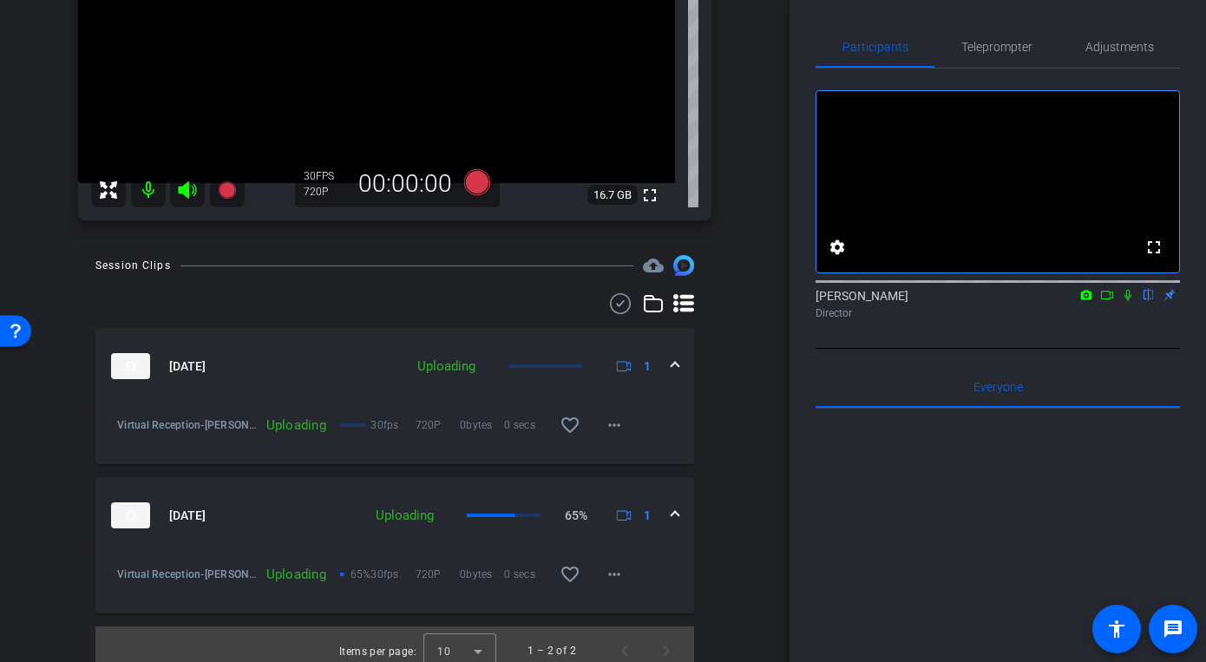
click at [149, 194] on mat-icon at bounding box center [148, 190] width 35 height 35
click at [186, 193] on icon at bounding box center [187, 189] width 18 height 17
click at [1109, 299] on icon at bounding box center [1107, 295] width 12 height 9
click at [1145, 301] on icon at bounding box center [1148, 295] width 14 height 12
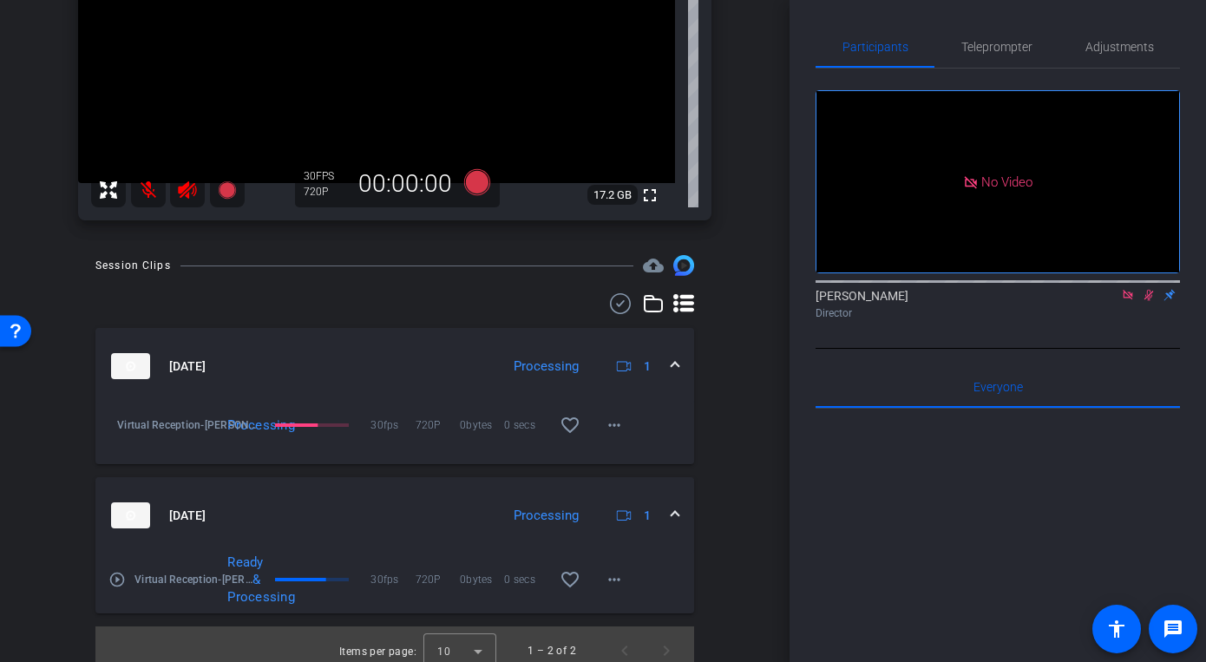
click at [680, 367] on mat-expansion-panel-header "Sep 17, 2025 Processing 1" at bounding box center [394, 366] width 598 height 76
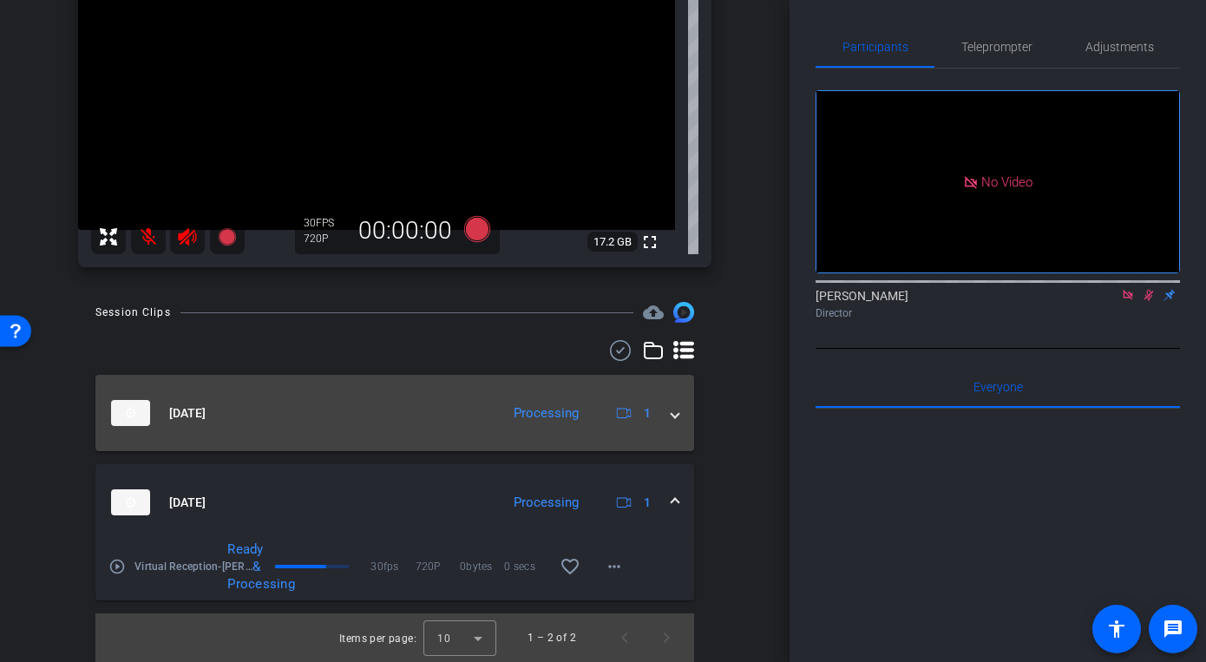
click at [680, 367] on div "Sep 17, 2025 Processing 1 Virtual Reception-Erwin kwawu-take 2-2025-09-17-13-37…" at bounding box center [394, 501] width 598 height 322
click at [678, 415] on mat-expansion-panel-header "Sep 17, 2025 Processing 1" at bounding box center [394, 413] width 598 height 76
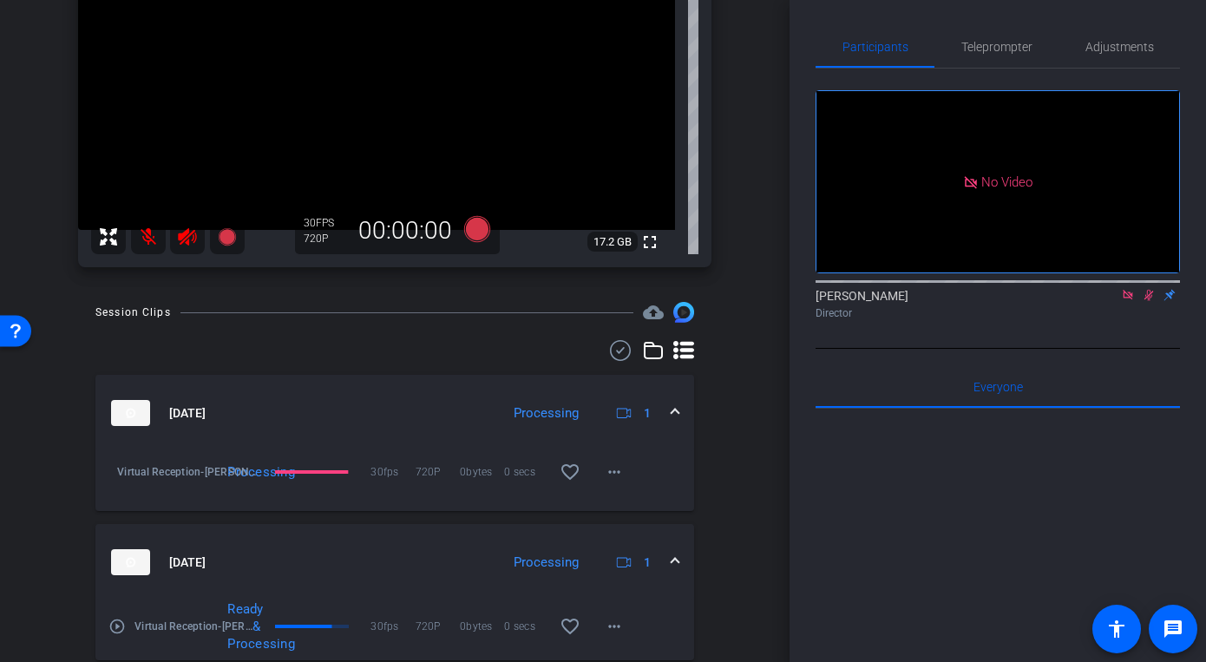
click at [673, 559] on span at bounding box center [674, 562] width 7 height 18
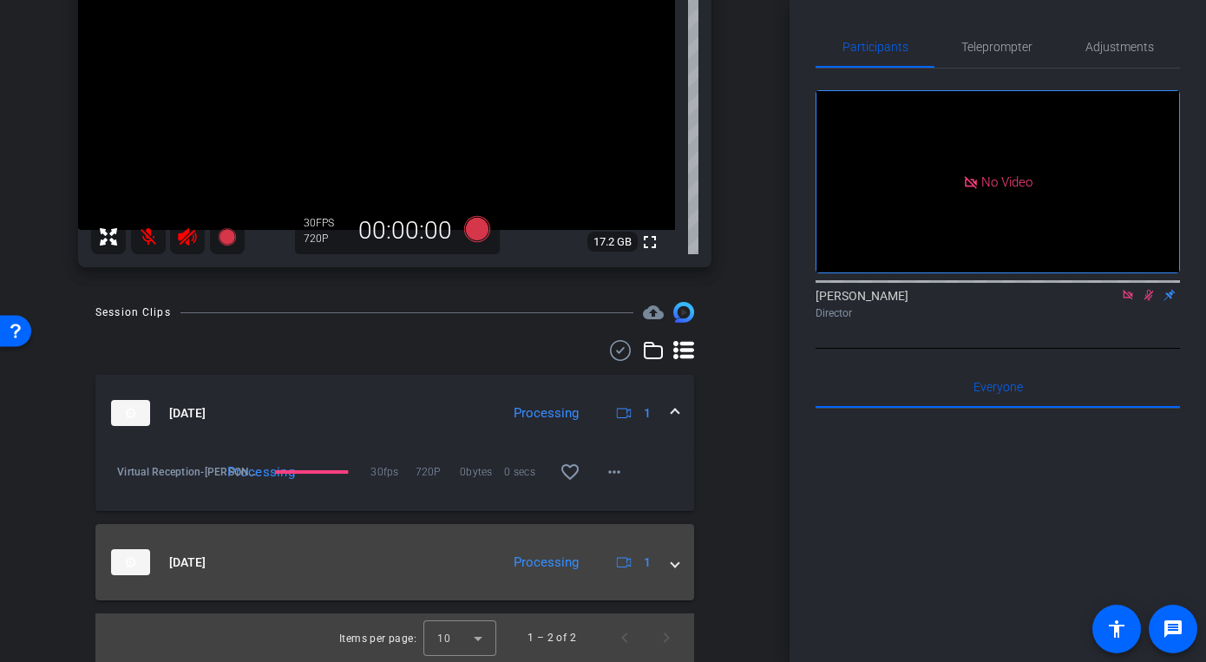
click at [673, 559] on span at bounding box center [674, 562] width 7 height 18
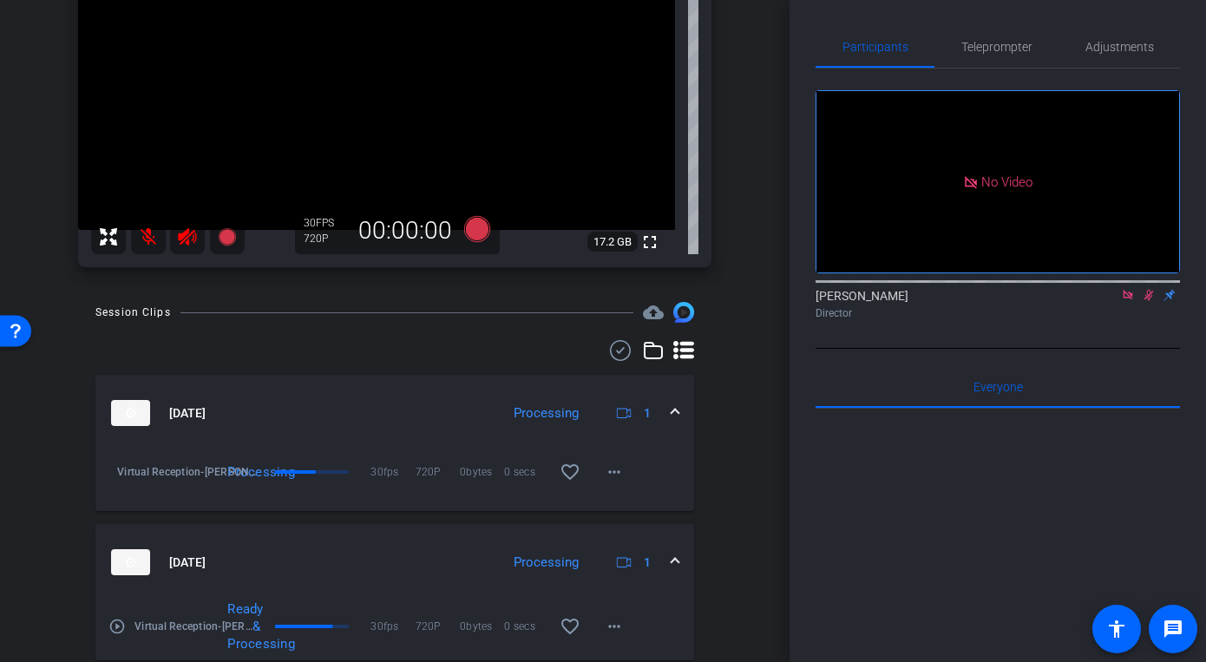
scroll to position [262, 0]
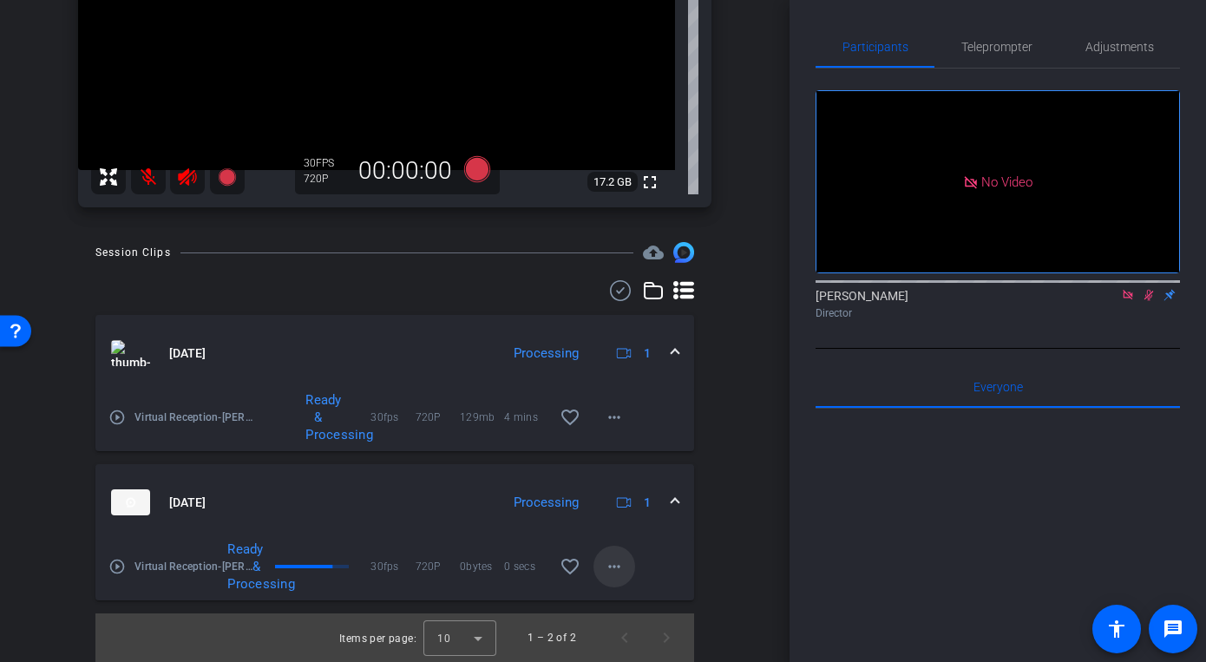
click at [620, 564] on mat-icon "more_horiz" at bounding box center [614, 566] width 21 height 21
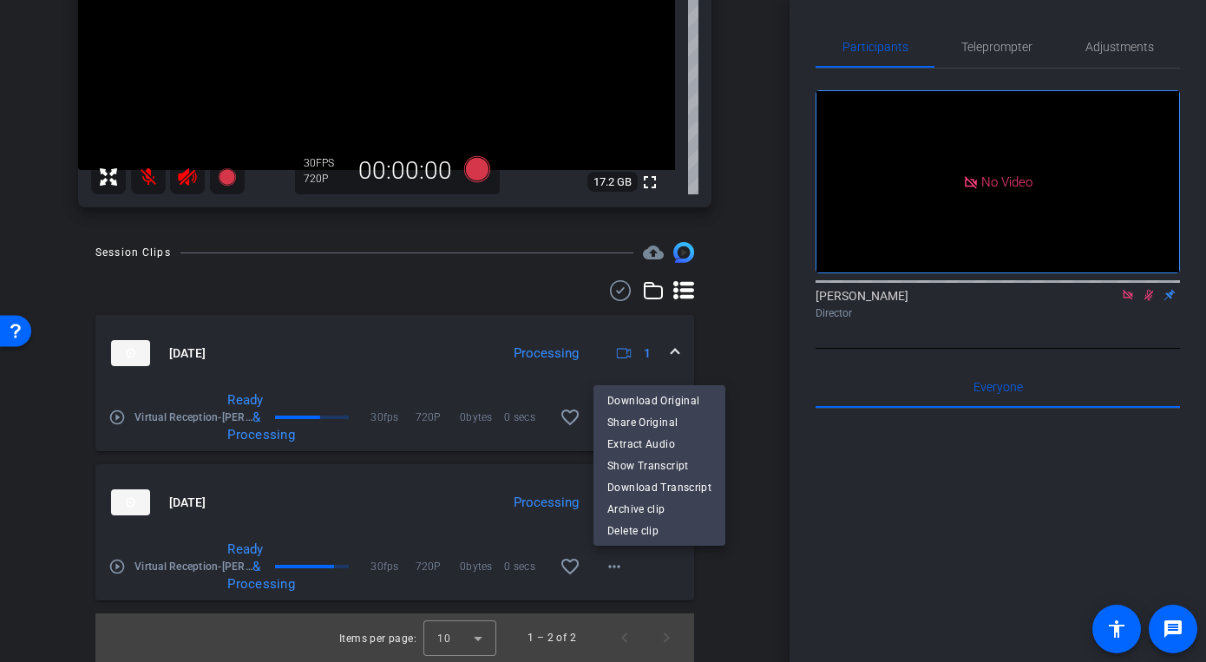
click at [675, 572] on div at bounding box center [603, 331] width 1206 height 662
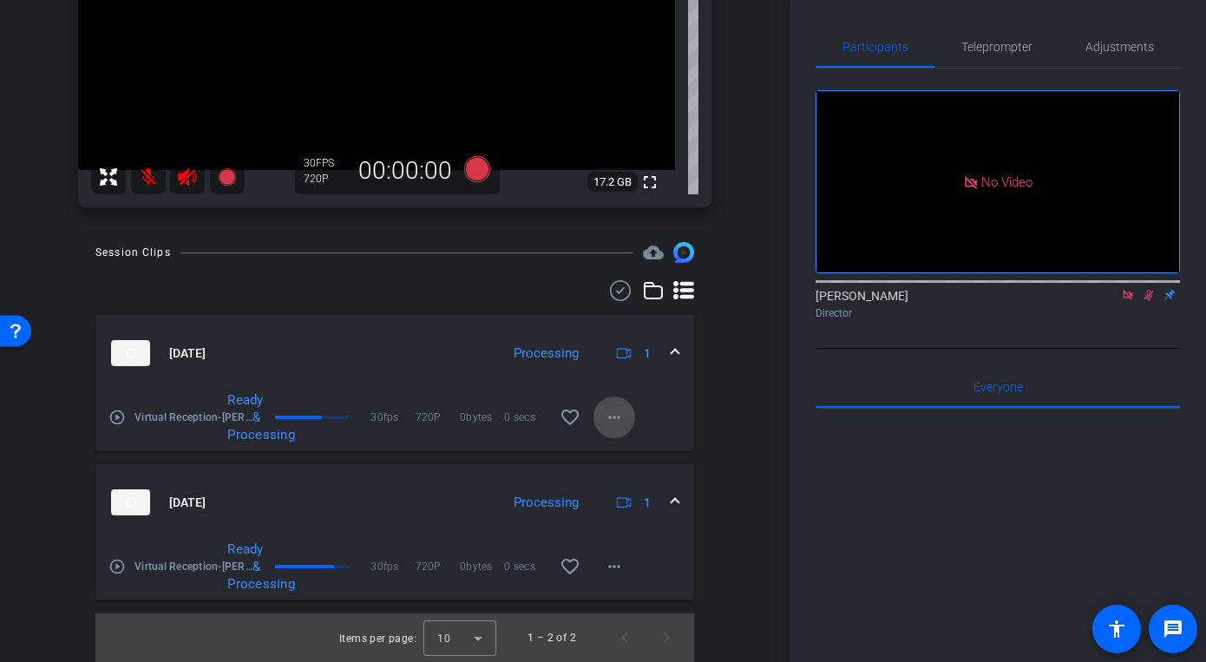
click at [618, 420] on mat-icon "more_horiz" at bounding box center [614, 417] width 21 height 21
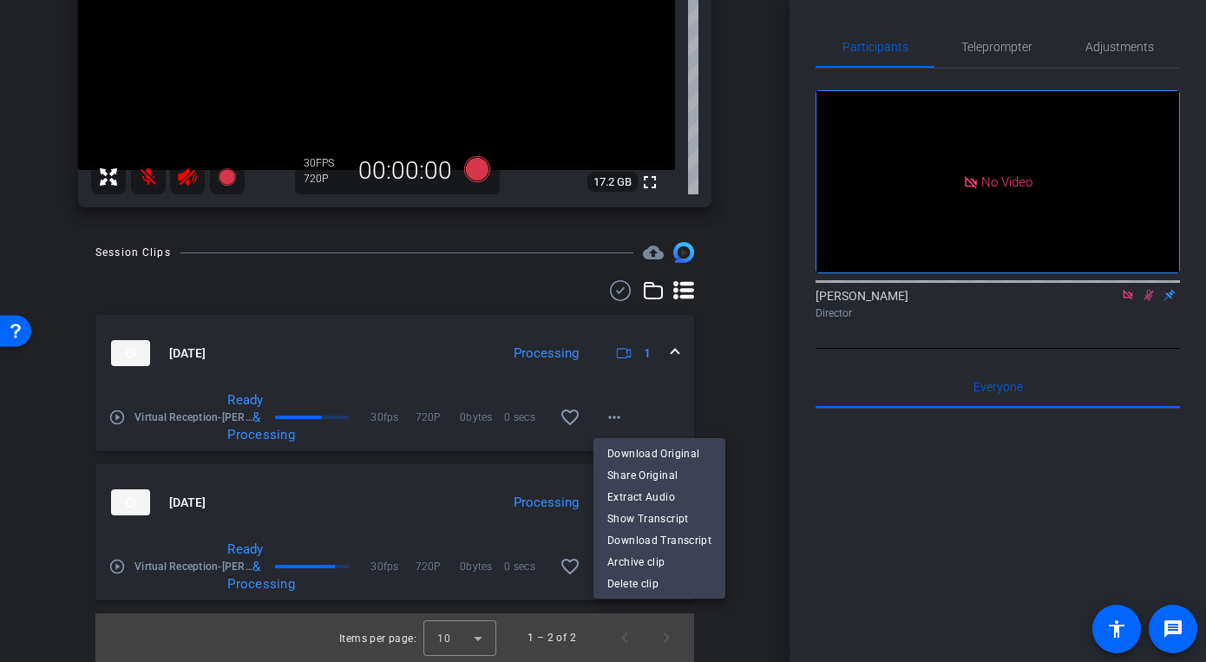
click at [548, 470] on div at bounding box center [603, 331] width 1206 height 662
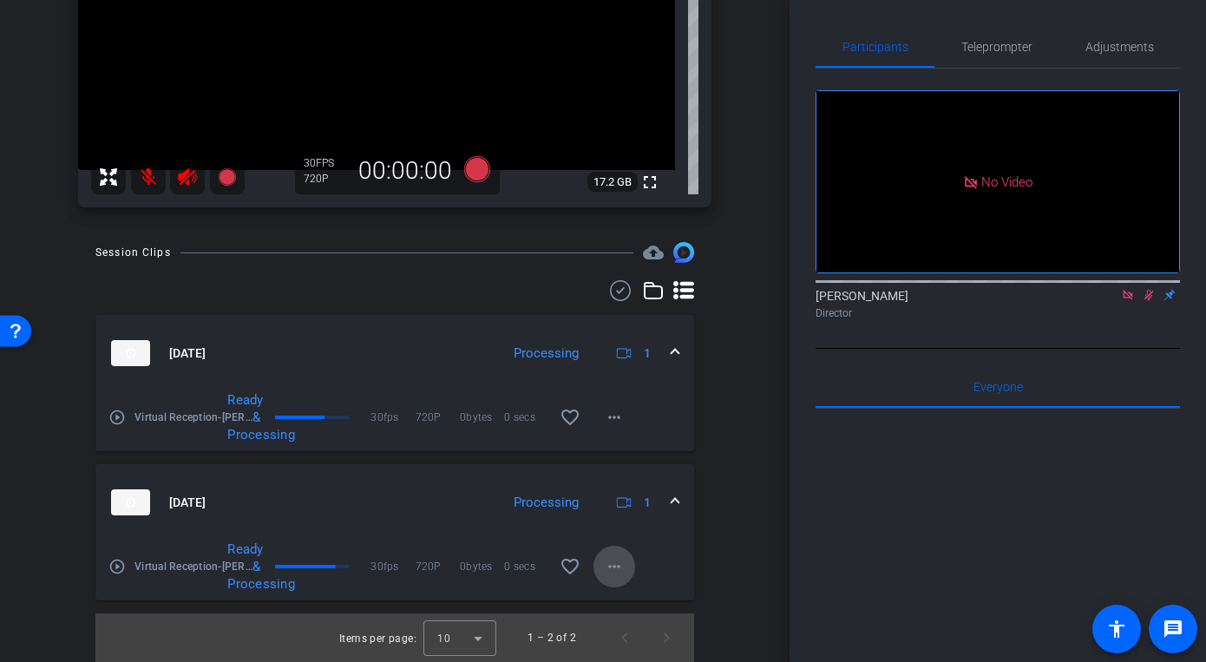
click at [618, 566] on mat-icon "more_horiz" at bounding box center [614, 566] width 21 height 21
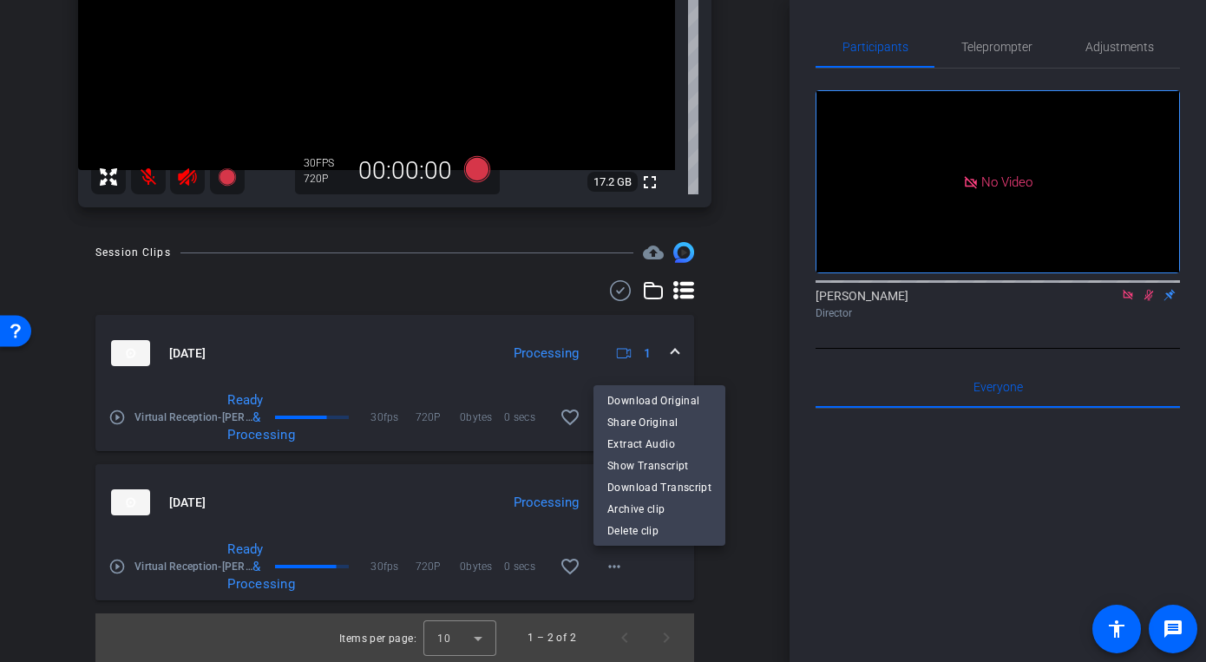
click at [672, 571] on div at bounding box center [603, 331] width 1206 height 662
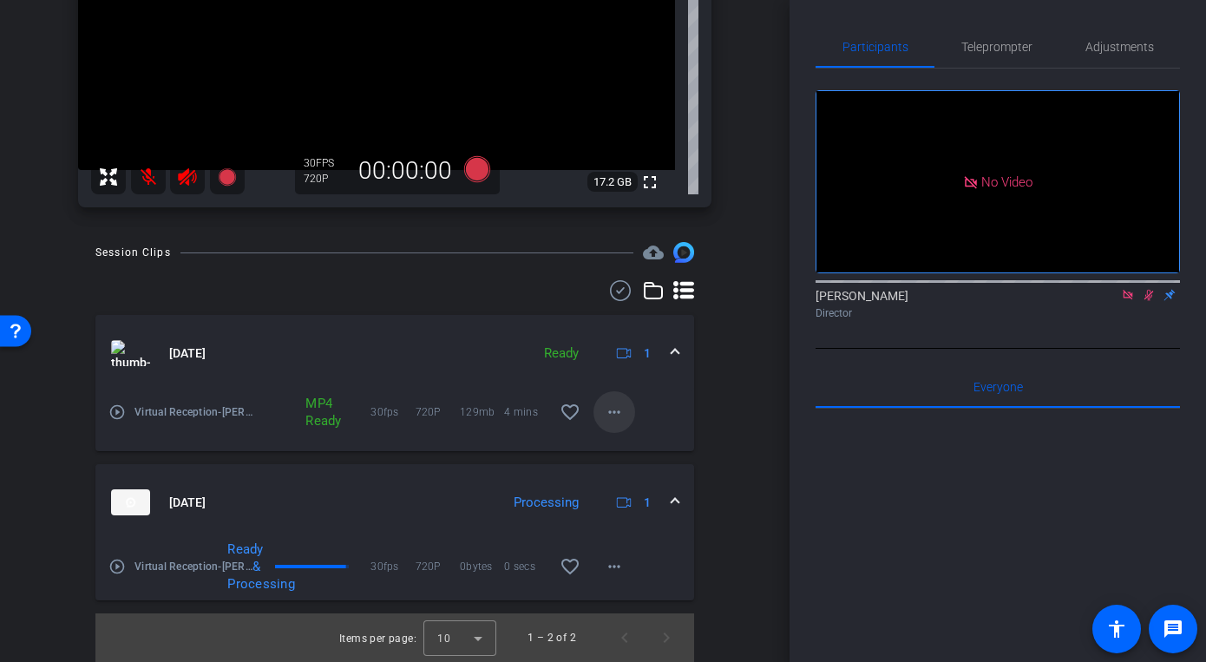
click at [615, 415] on mat-icon "more_horiz" at bounding box center [614, 412] width 21 height 21
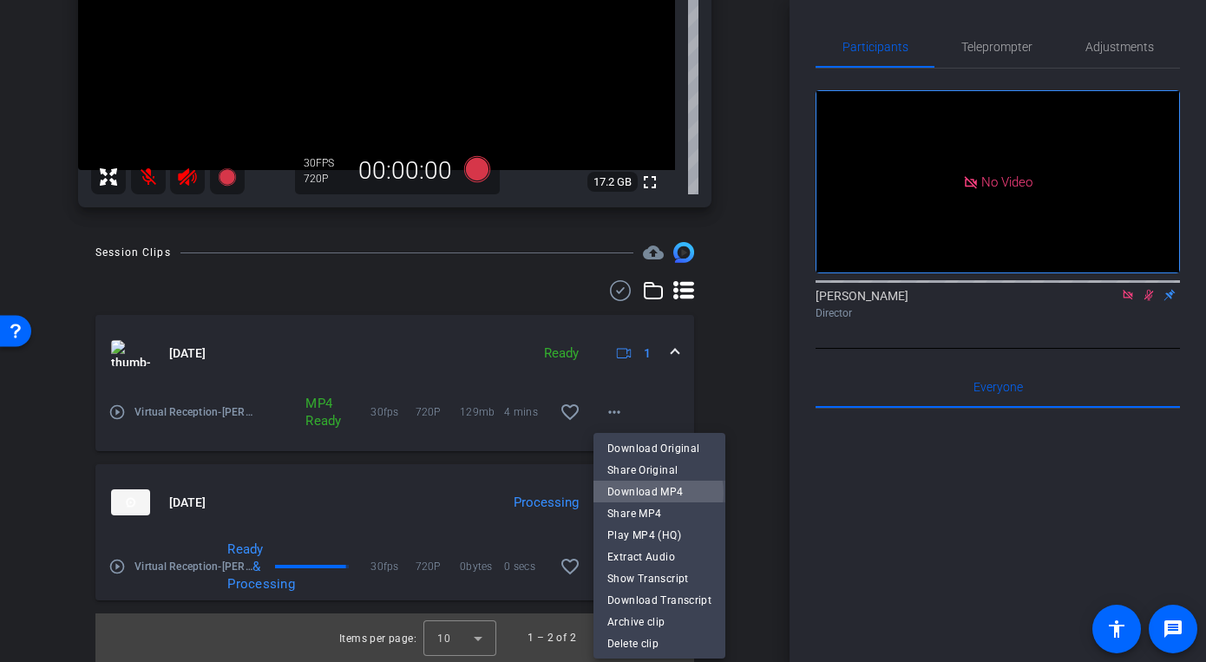
click at [657, 493] on span "Download MP4" at bounding box center [659, 491] width 104 height 21
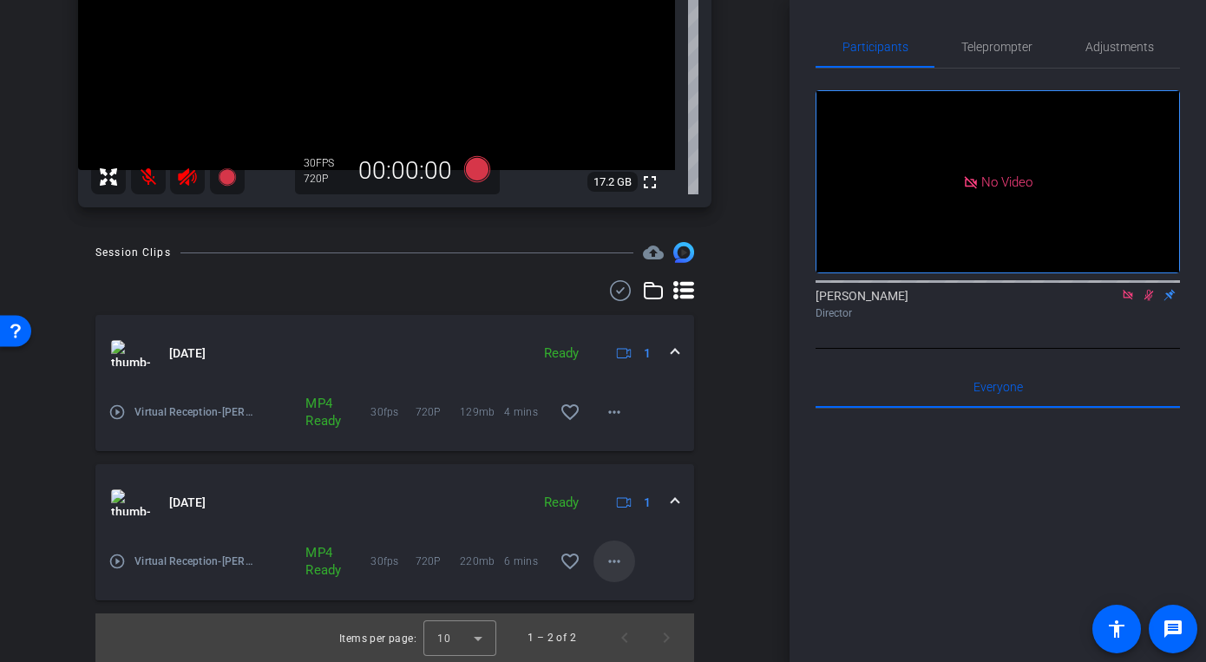
click at [618, 562] on mat-icon "more_horiz" at bounding box center [614, 561] width 21 height 21
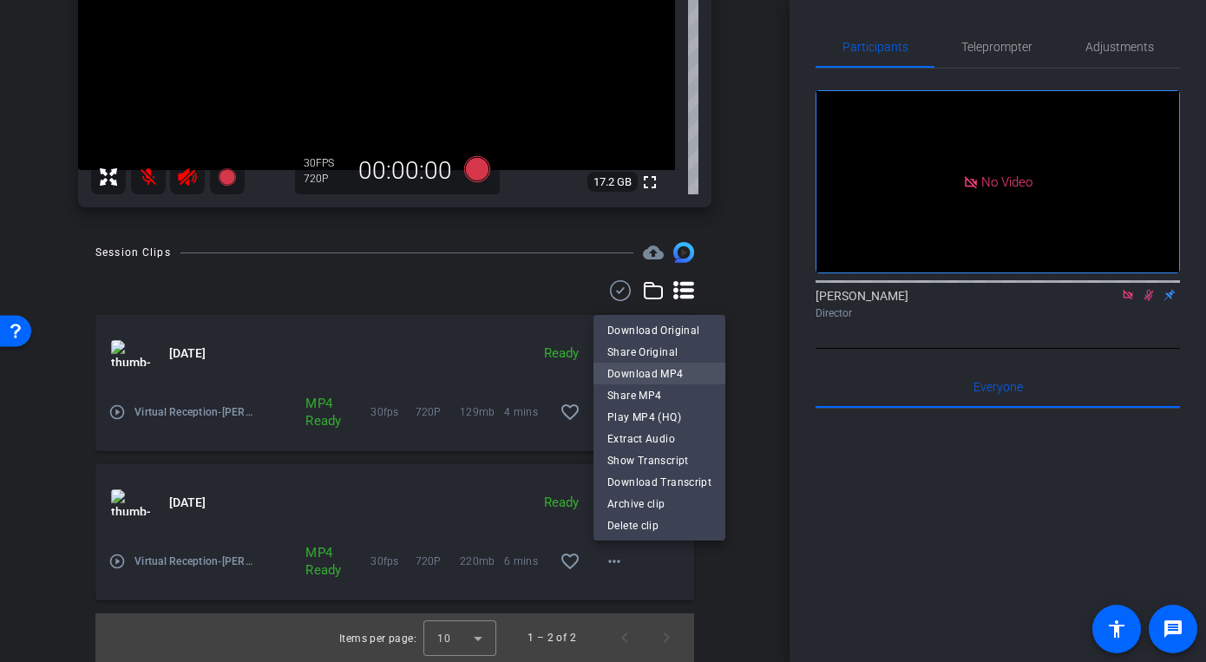
click at [653, 376] on span "Download MP4" at bounding box center [659, 373] width 104 height 21
